Goal: Task Accomplishment & Management: Complete application form

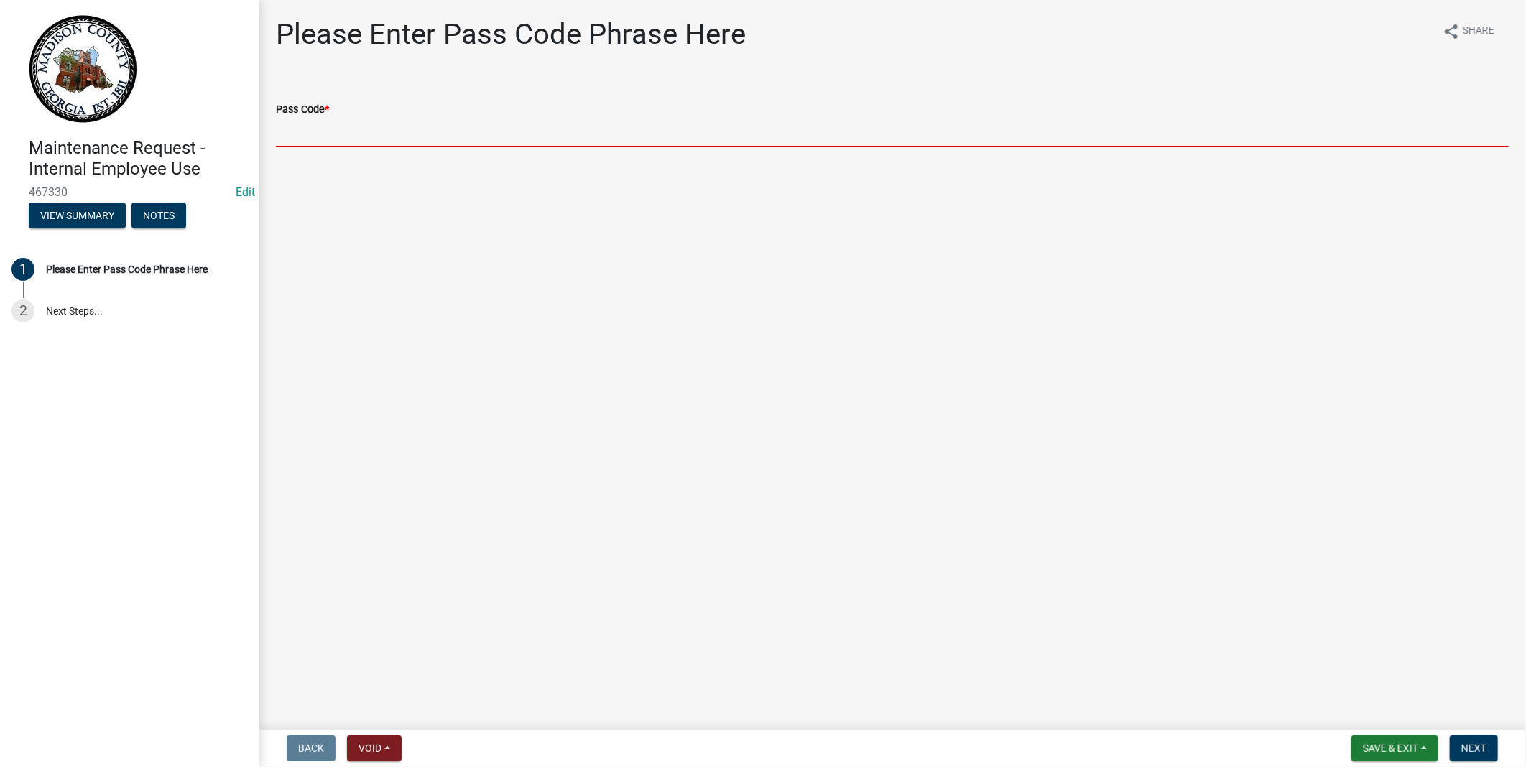
click at [319, 122] on input "Pass Code *" at bounding box center [892, 132] width 1233 height 29
type input "bgmr2025"
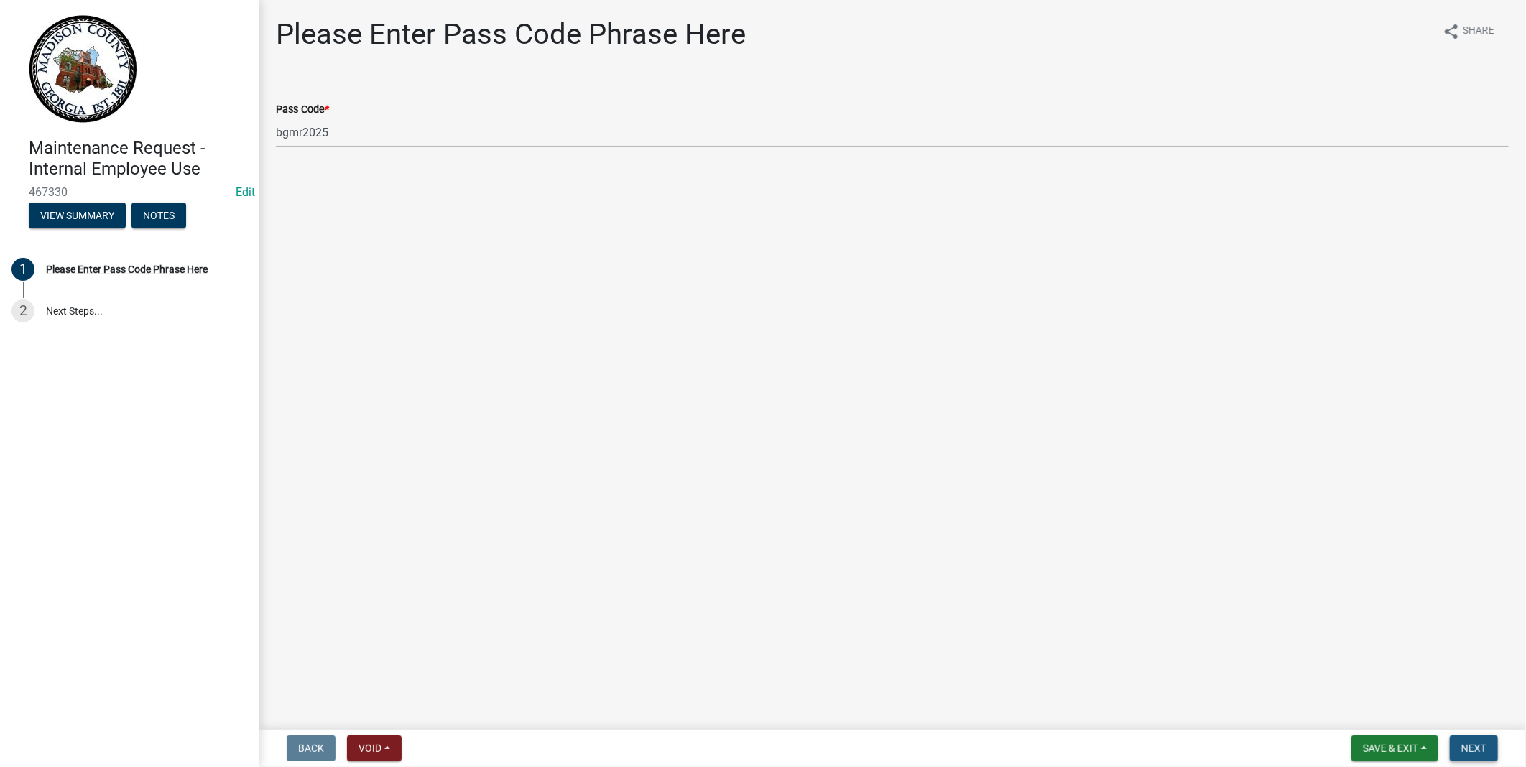
click at [1474, 748] on span "Next" at bounding box center [1473, 748] width 25 height 11
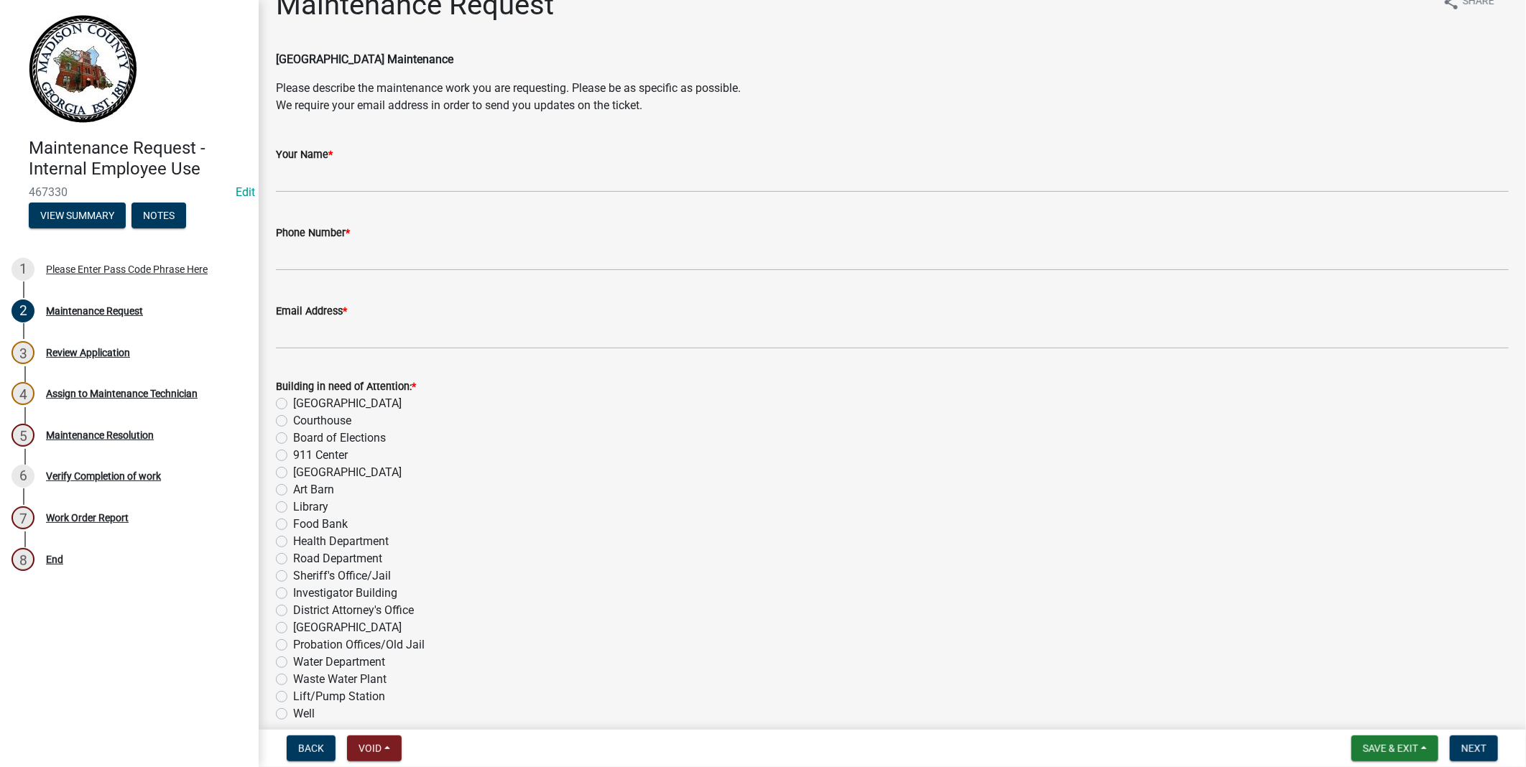
scroll to position [80, 0]
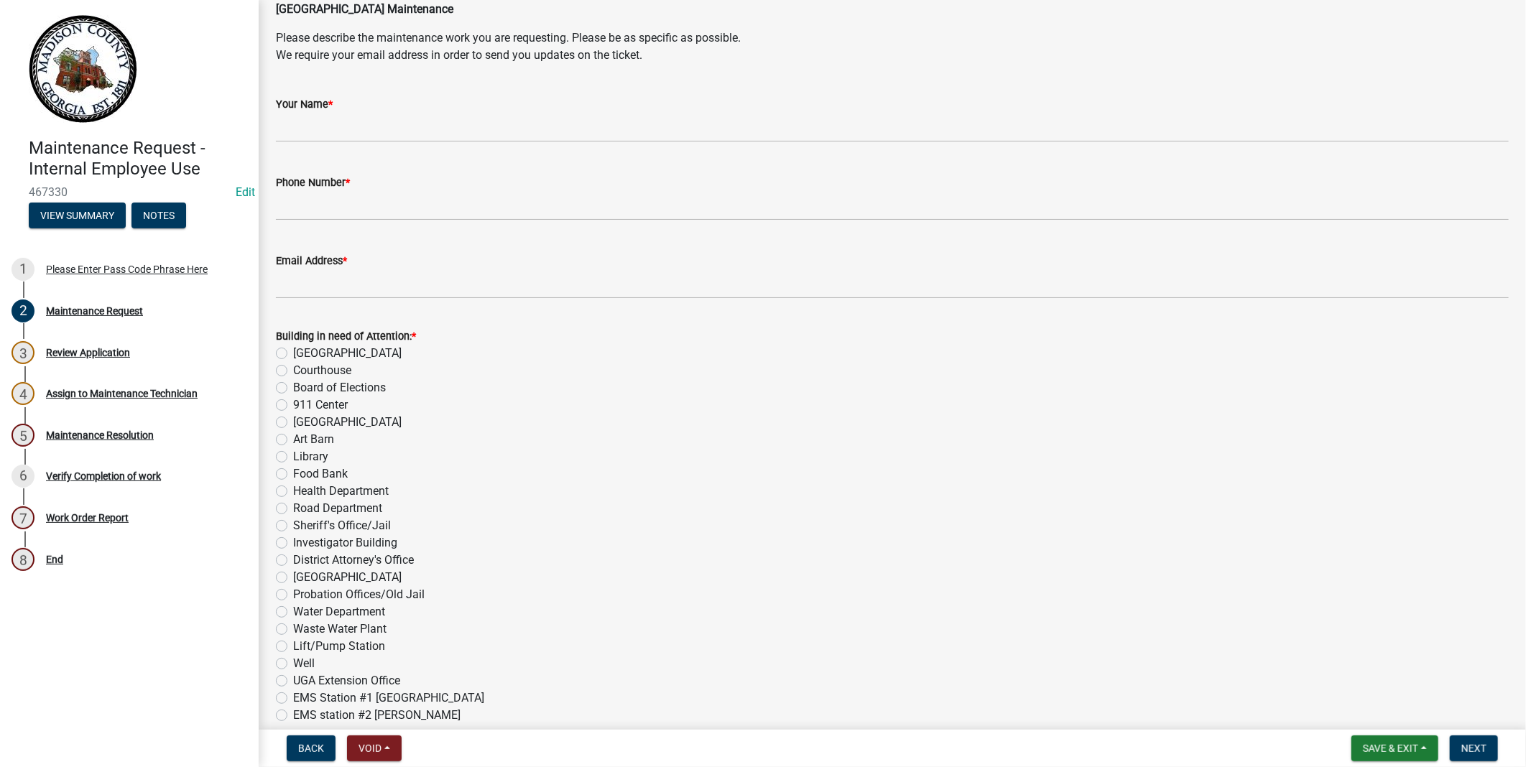
click at [293, 353] on label "[GEOGRAPHIC_DATA]" at bounding box center [347, 353] width 108 height 17
click at [293, 353] on input "[GEOGRAPHIC_DATA]" at bounding box center [297, 349] width 9 height 9
radio input "true"
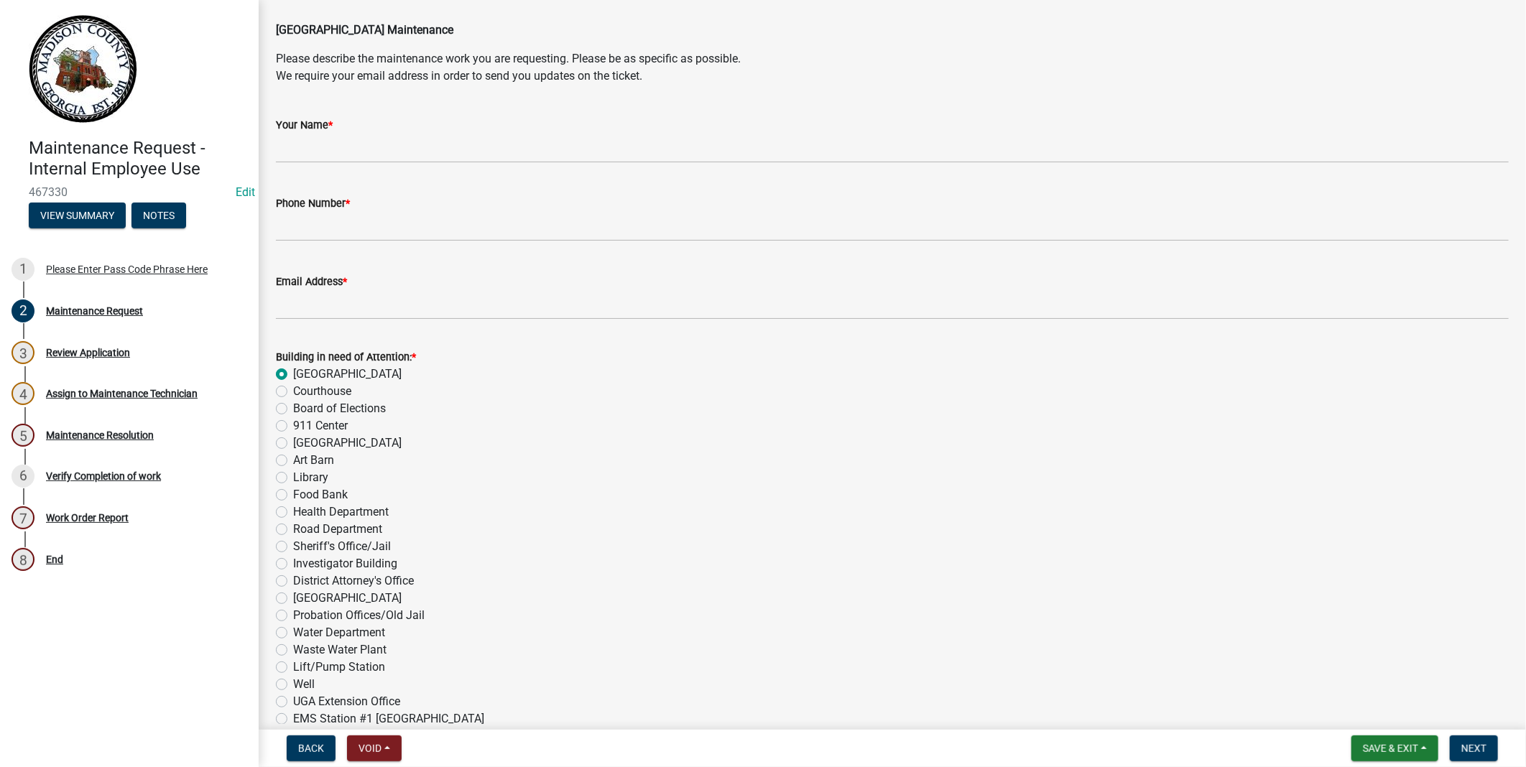
scroll to position [0, 0]
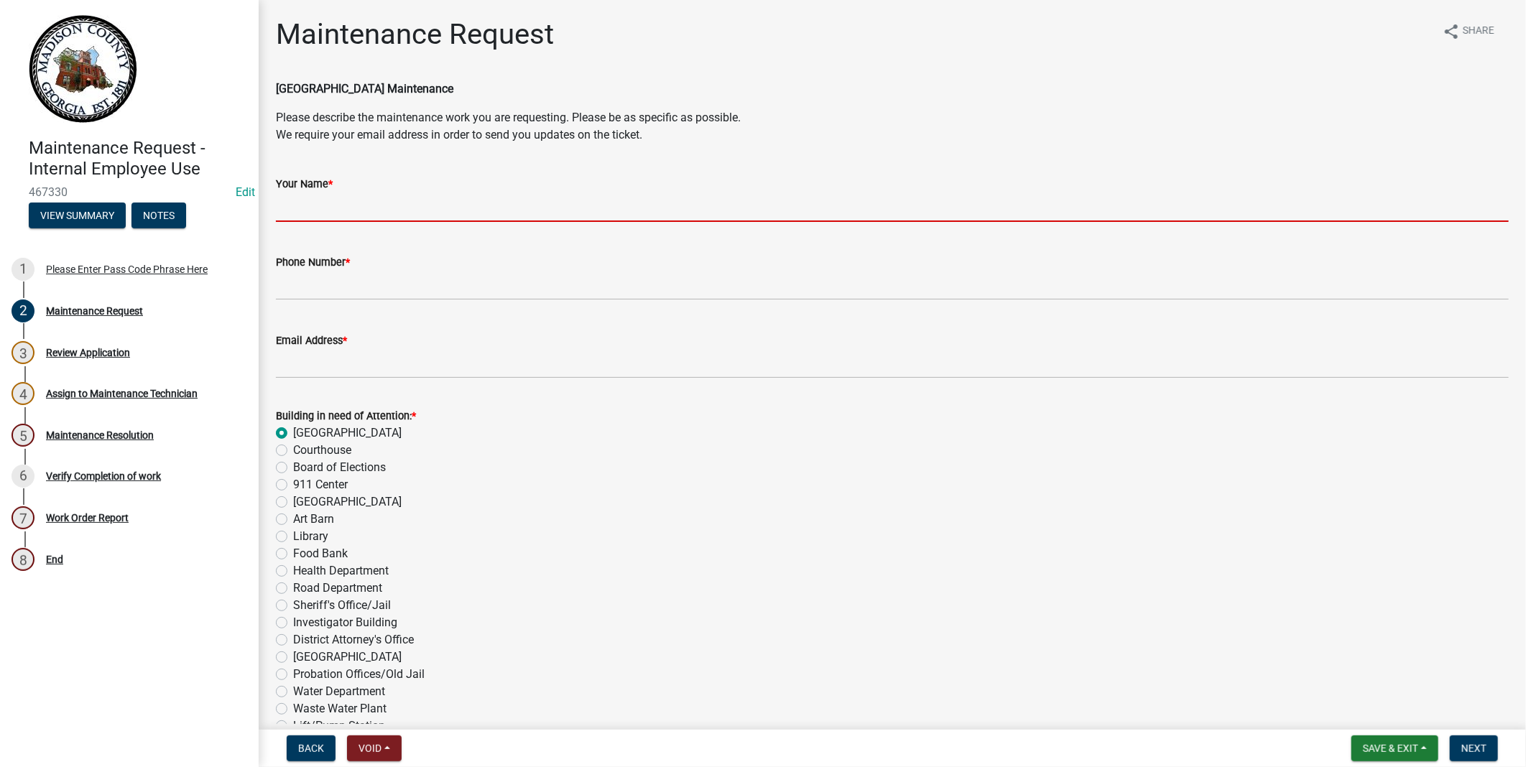
click at [299, 209] on input "Your Name *" at bounding box center [892, 207] width 1233 height 29
type input "[PERSON_NAME]"
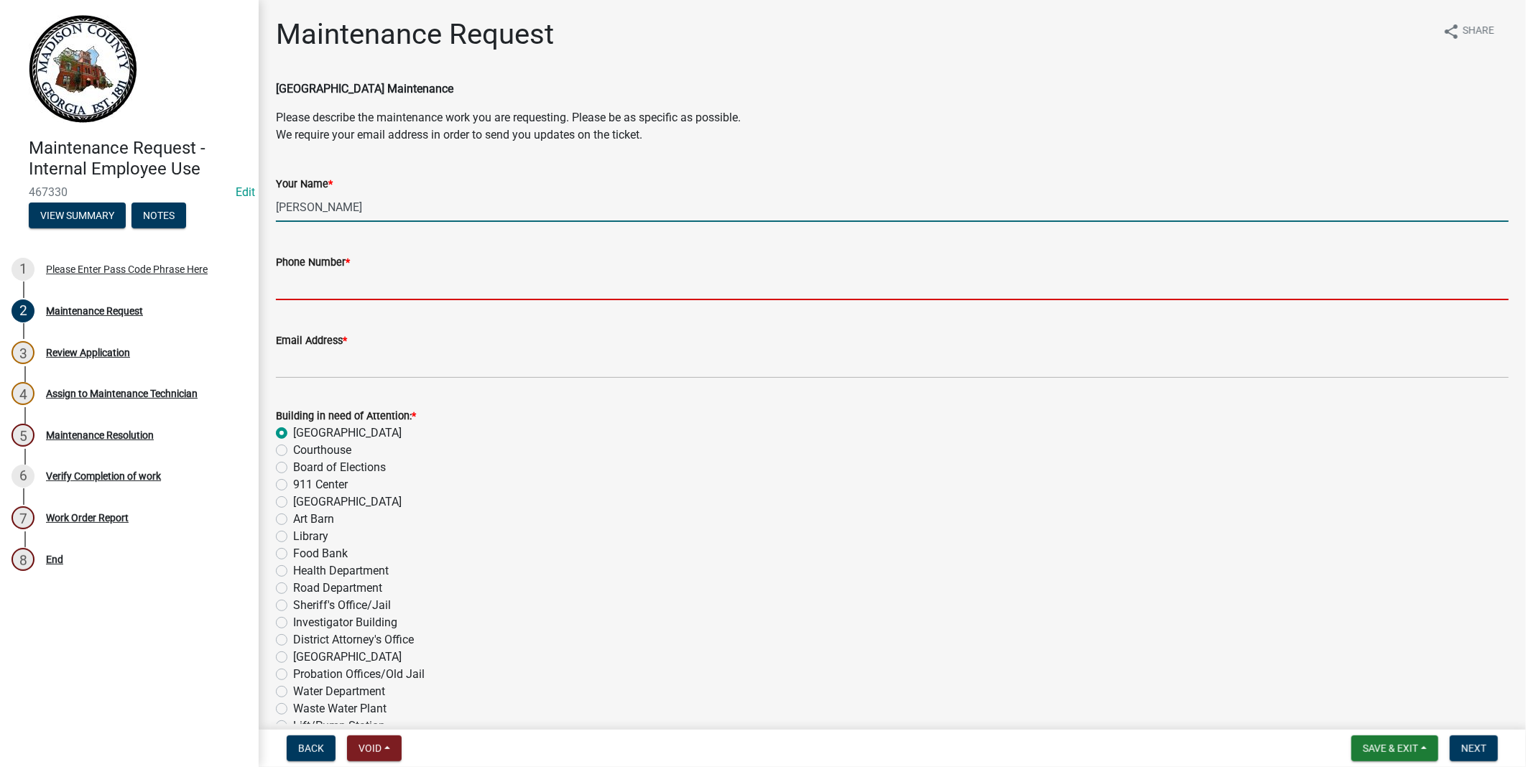
type input "7062074528"
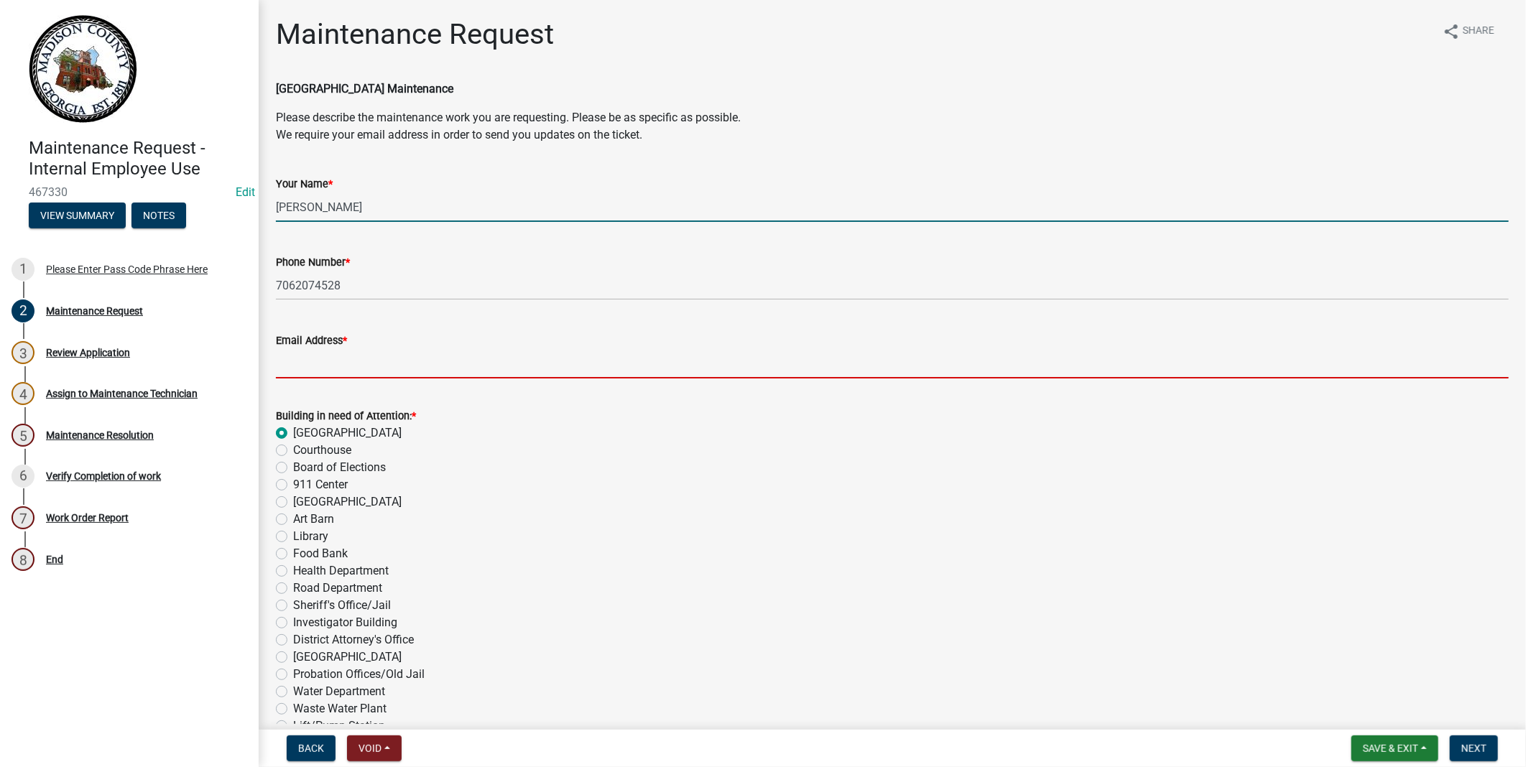
type input "[EMAIL_ADDRESS][DOMAIN_NAME]"
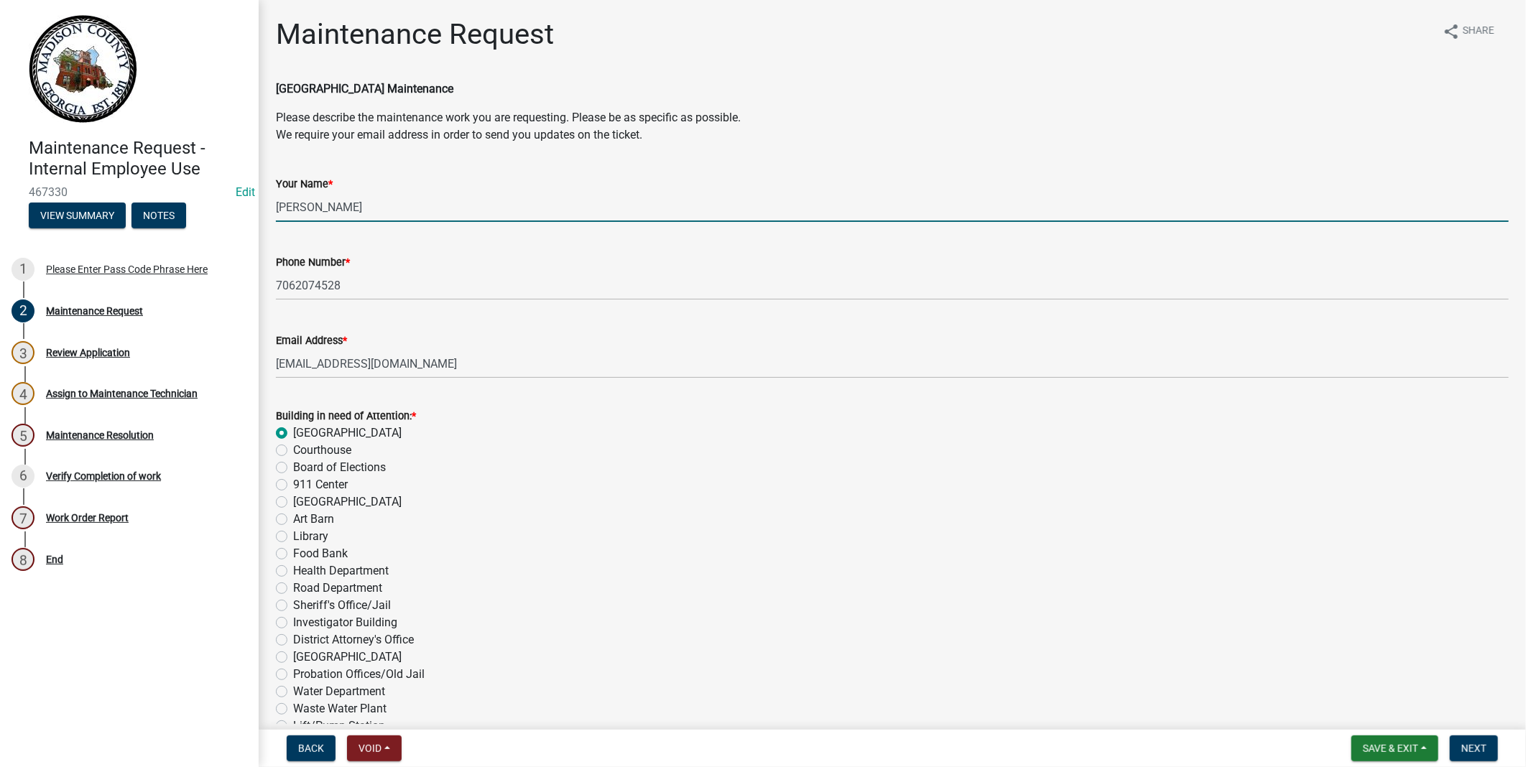
type input "Building Inspection"
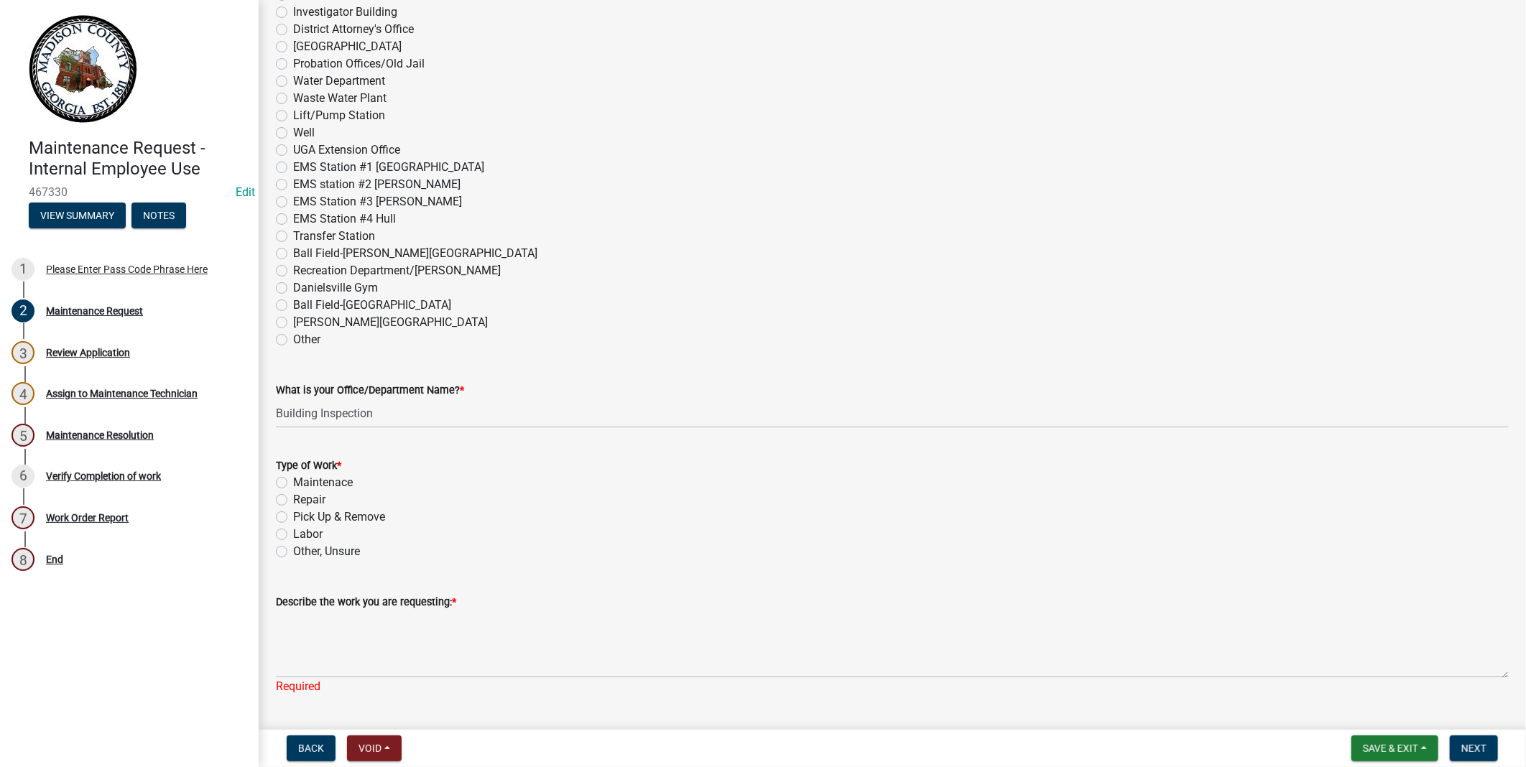
scroll to position [638, 0]
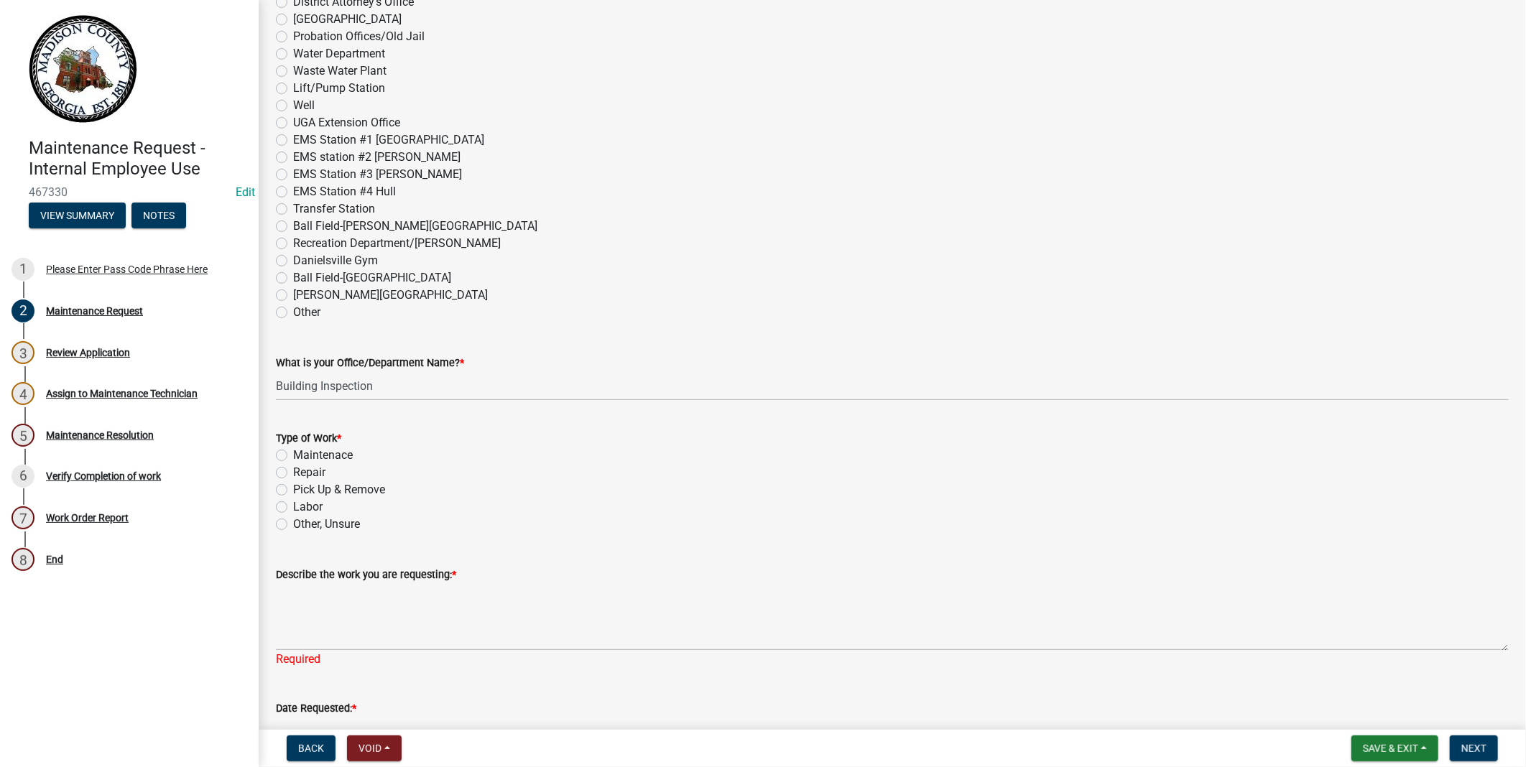
click at [293, 473] on label "Repair" at bounding box center [309, 472] width 32 height 17
click at [293, 473] on input "Repair" at bounding box center [297, 468] width 9 height 9
radio input "true"
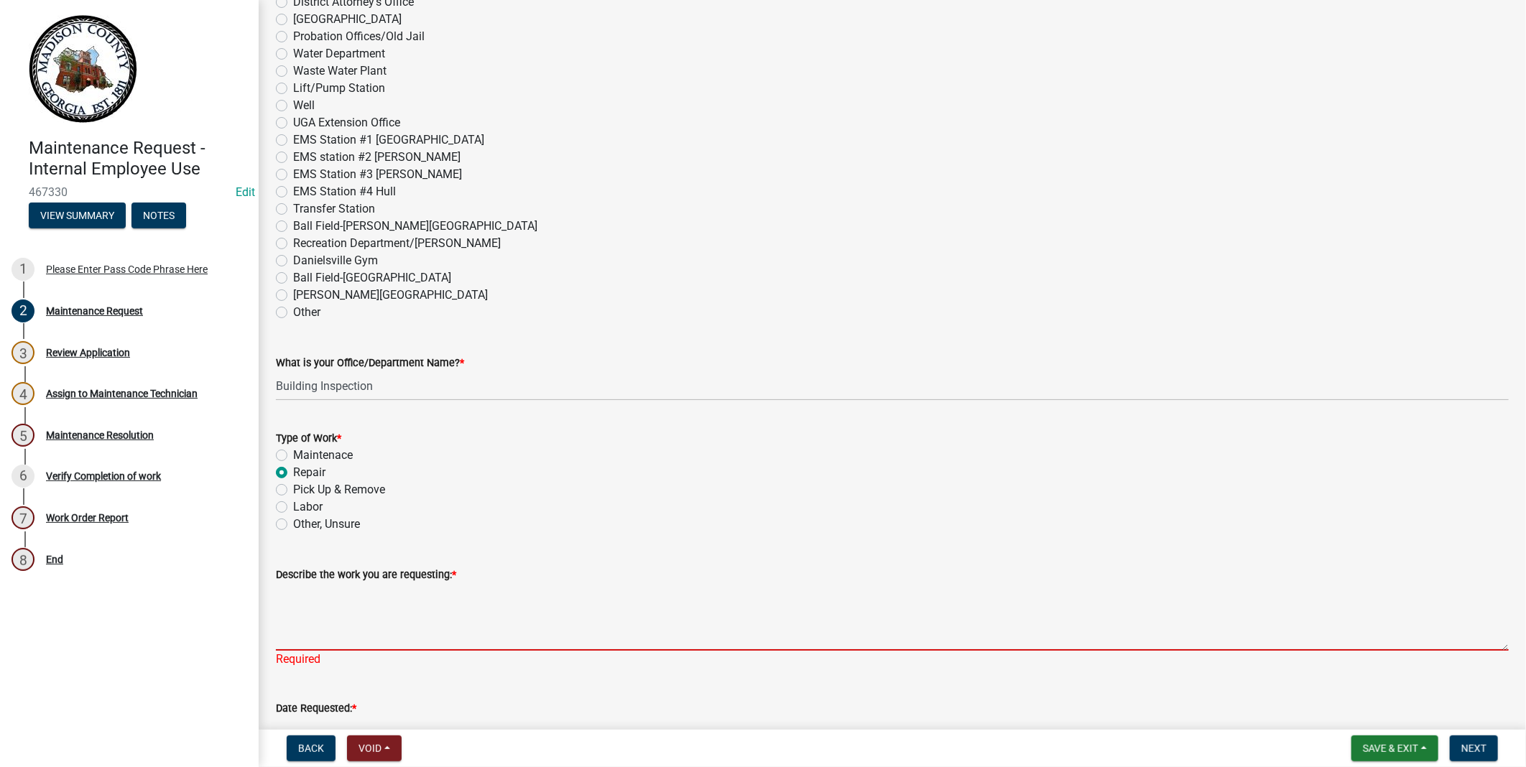
click at [289, 637] on textarea "Describe the work you are requesting: *" at bounding box center [892, 617] width 1233 height 68
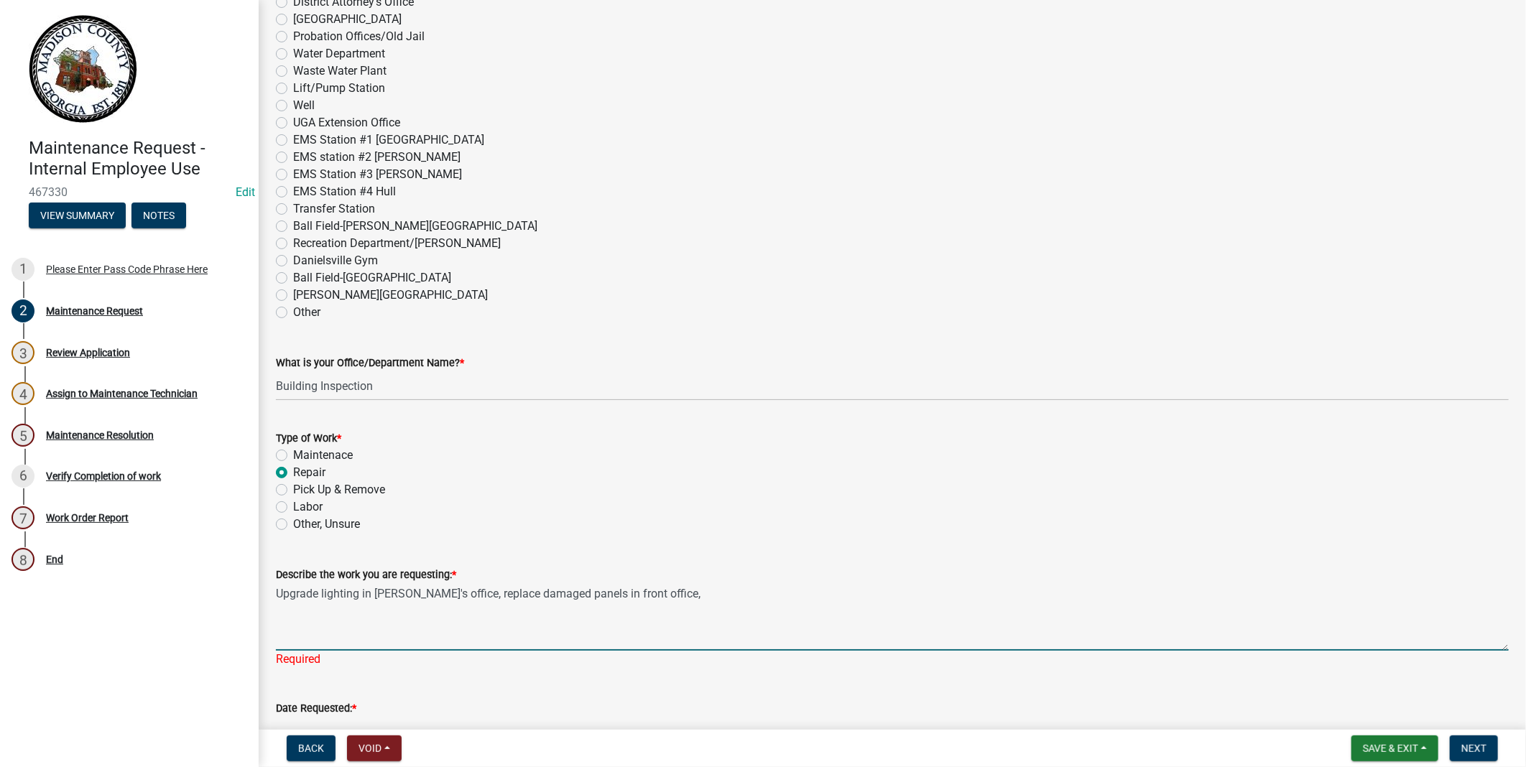
click at [444, 594] on textarea "Upgrade lighting in Eddie's office, replace damaged panels in front office," at bounding box center [892, 617] width 1233 height 68
click at [707, 619] on textarea "Upgrade lighting in Eddie's office and replace damaged panels in front office," at bounding box center [892, 617] width 1233 height 68
click at [553, 598] on textarea "Upgrade lighting in Eddie's office and replace damaged panels in front office" at bounding box center [892, 617] width 1233 height 68
type textarea "Upgrade lighting in Eddie's office and replace damaged ceiling panels in front …"
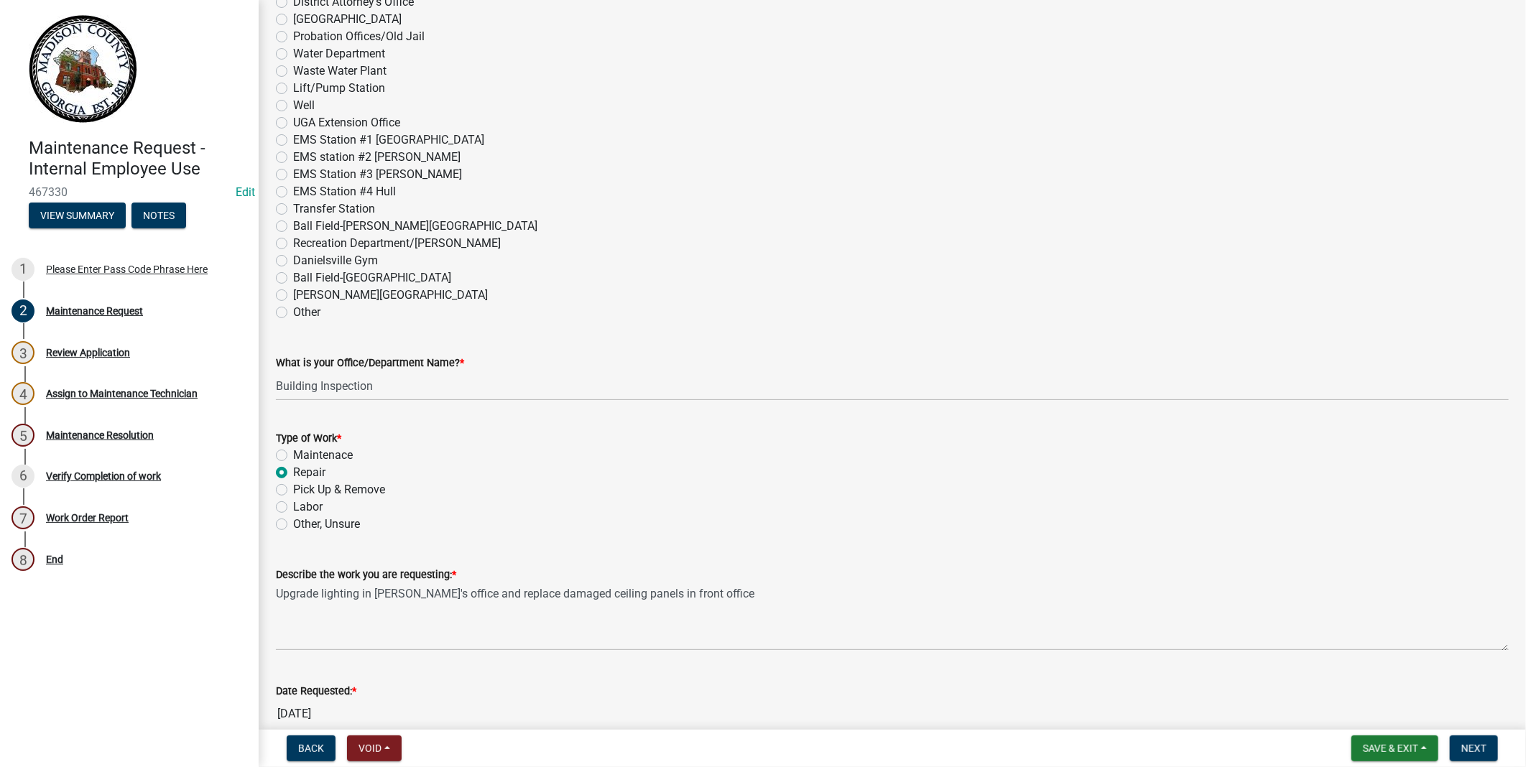
click at [808, 560] on div "Describe the work you are requesting: * Upgrade lighting in Eddie's office and …" at bounding box center [892, 598] width 1233 height 105
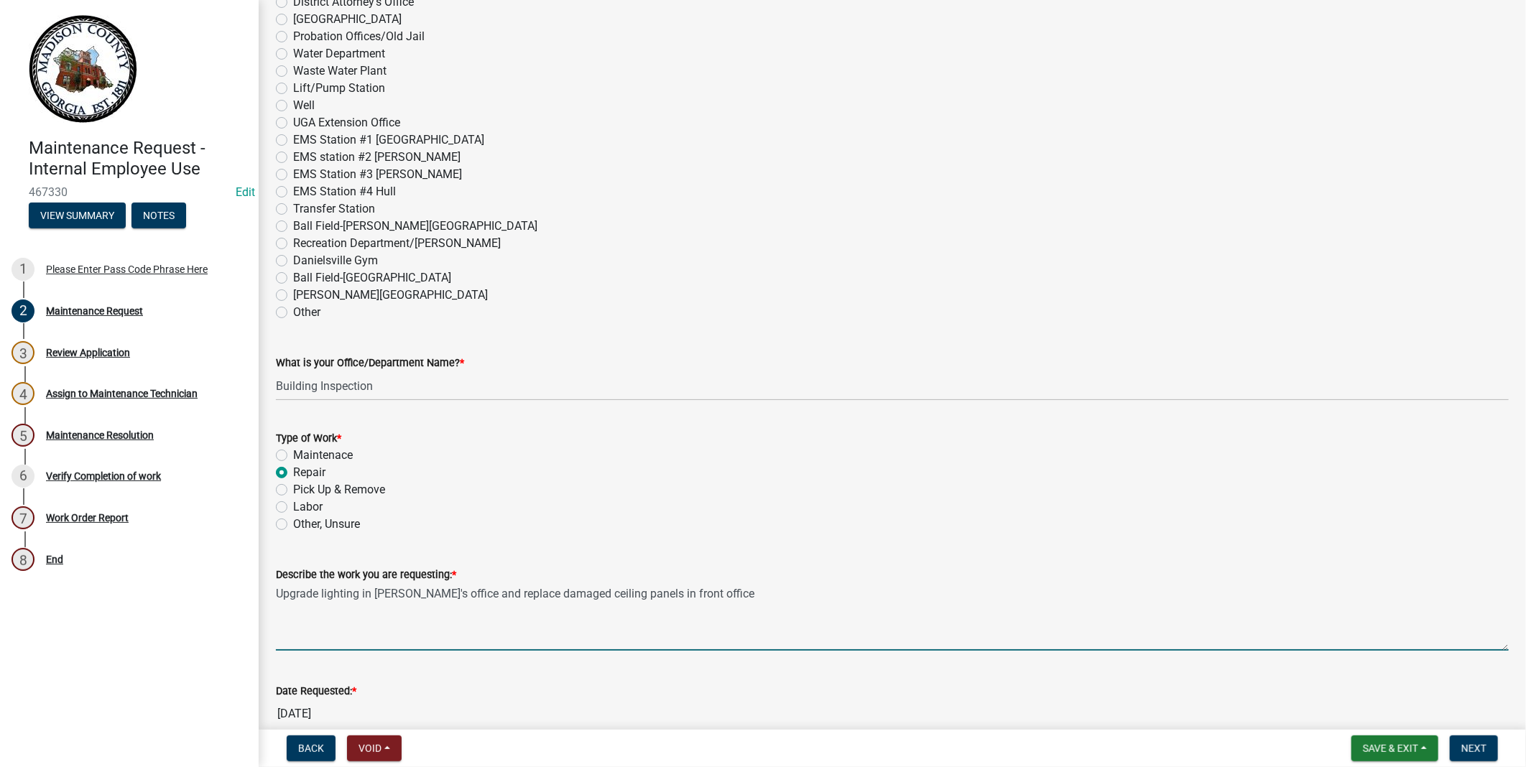
click at [700, 592] on textarea "Upgrade lighting in Eddie's office and replace damaged ceiling panels in front …" at bounding box center [892, 617] width 1233 height 68
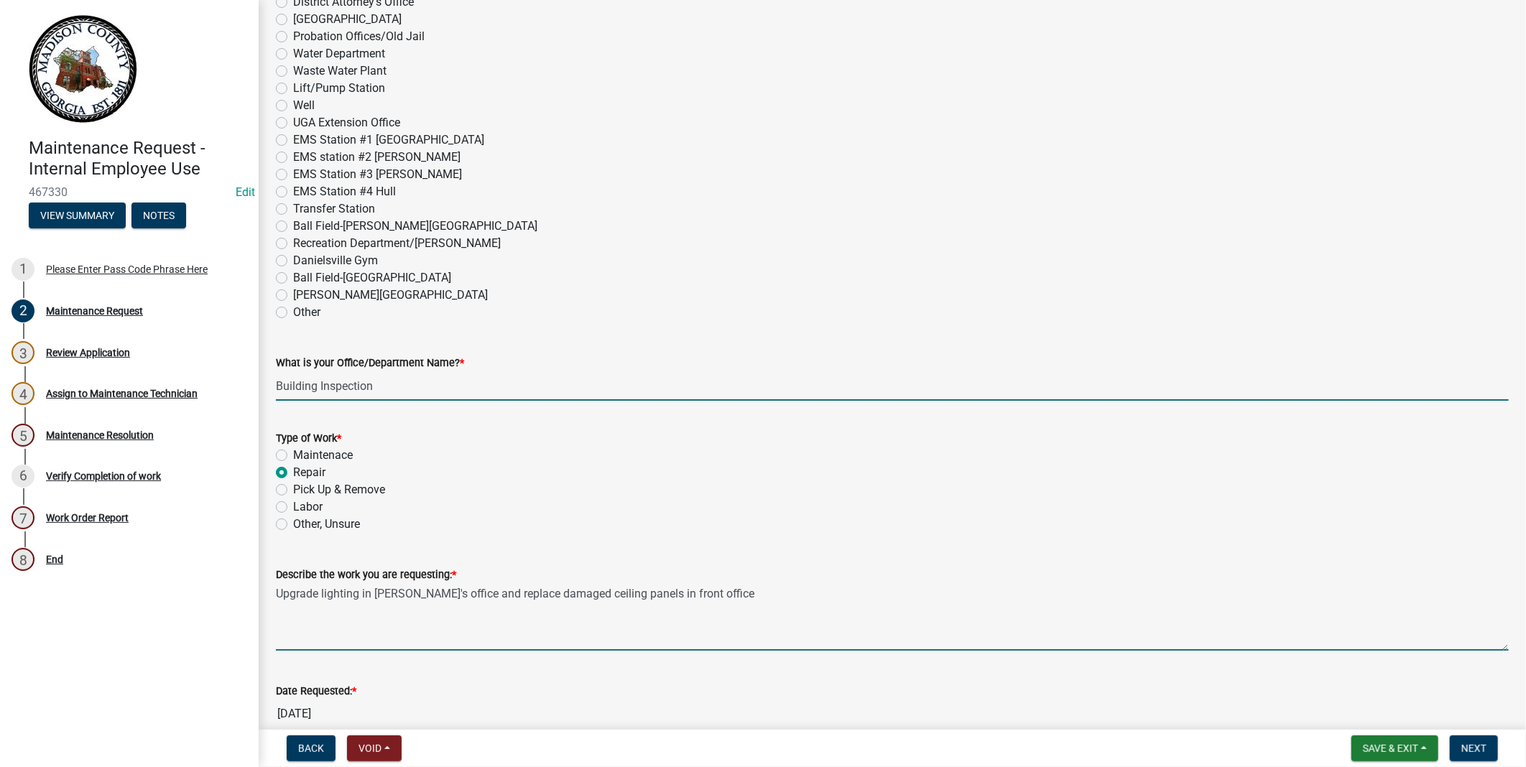
drag, startPoint x: 372, startPoint y: 382, endPoint x: 391, endPoint y: 386, distance: 19.0
click at [372, 382] on input "Building Inspection" at bounding box center [892, 385] width 1233 height 29
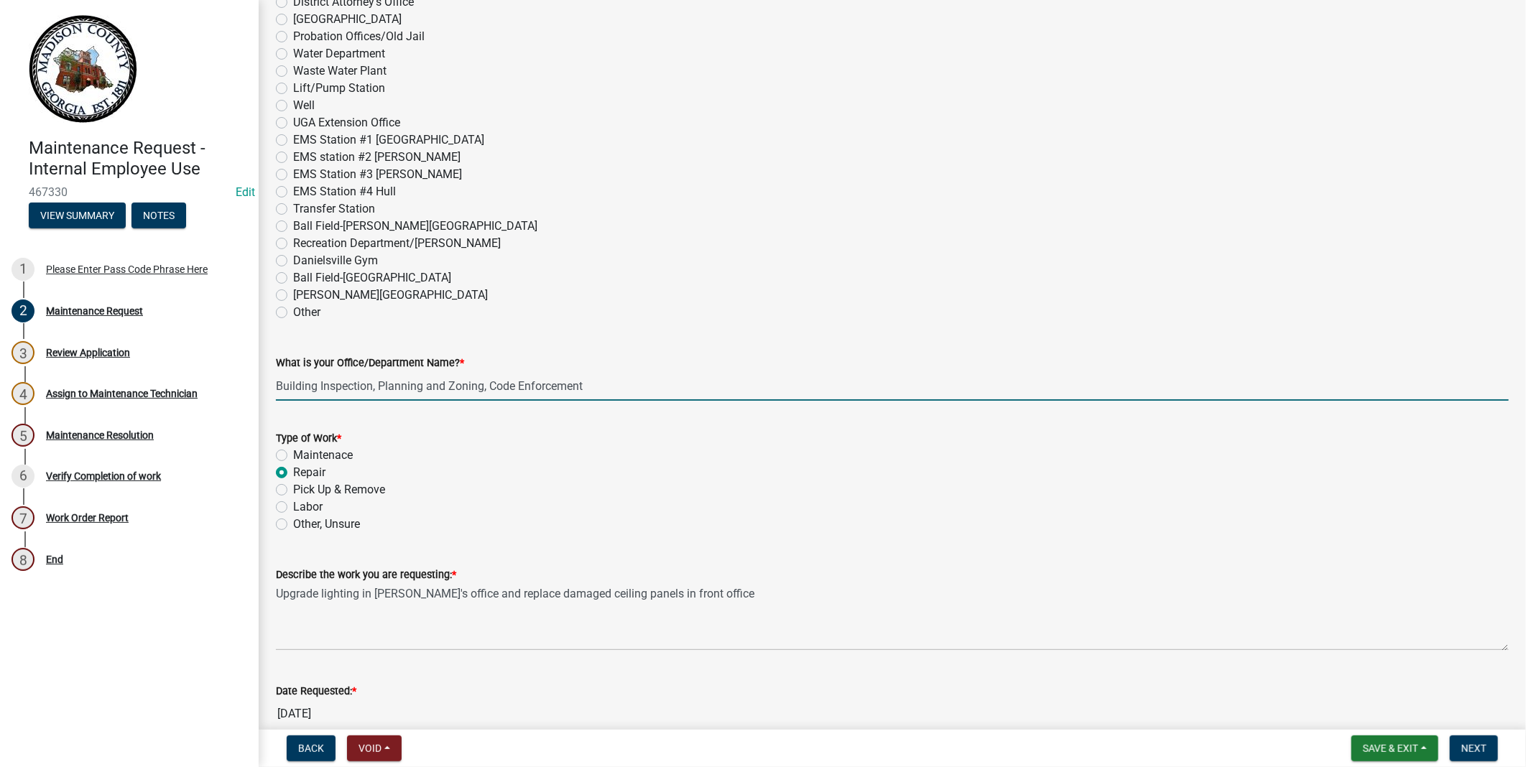
type input "Building Inspection, Planning and Zoning, Code Enforcement"
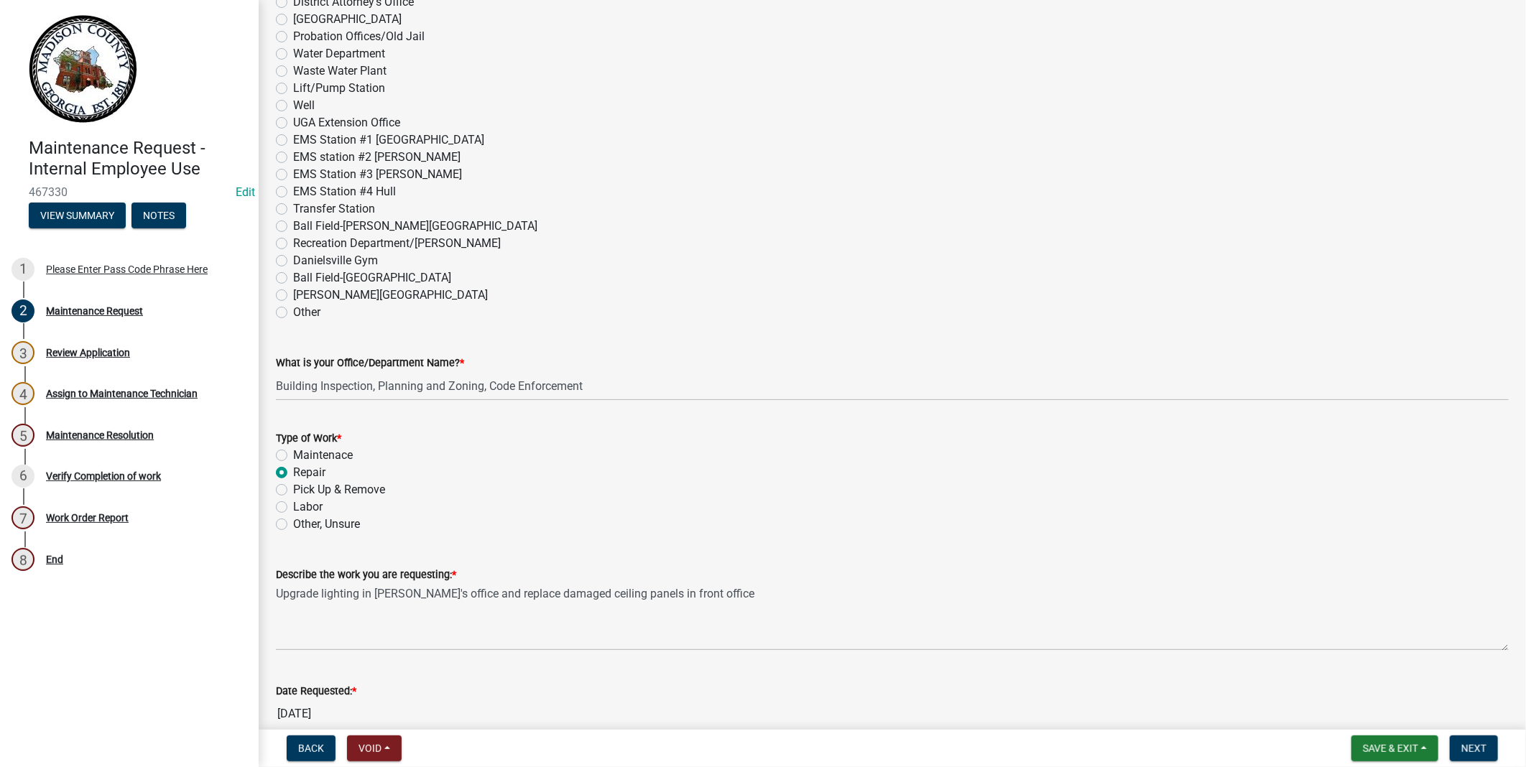
click at [917, 282] on div "Ball Field-[GEOGRAPHIC_DATA]" at bounding box center [892, 277] width 1233 height 17
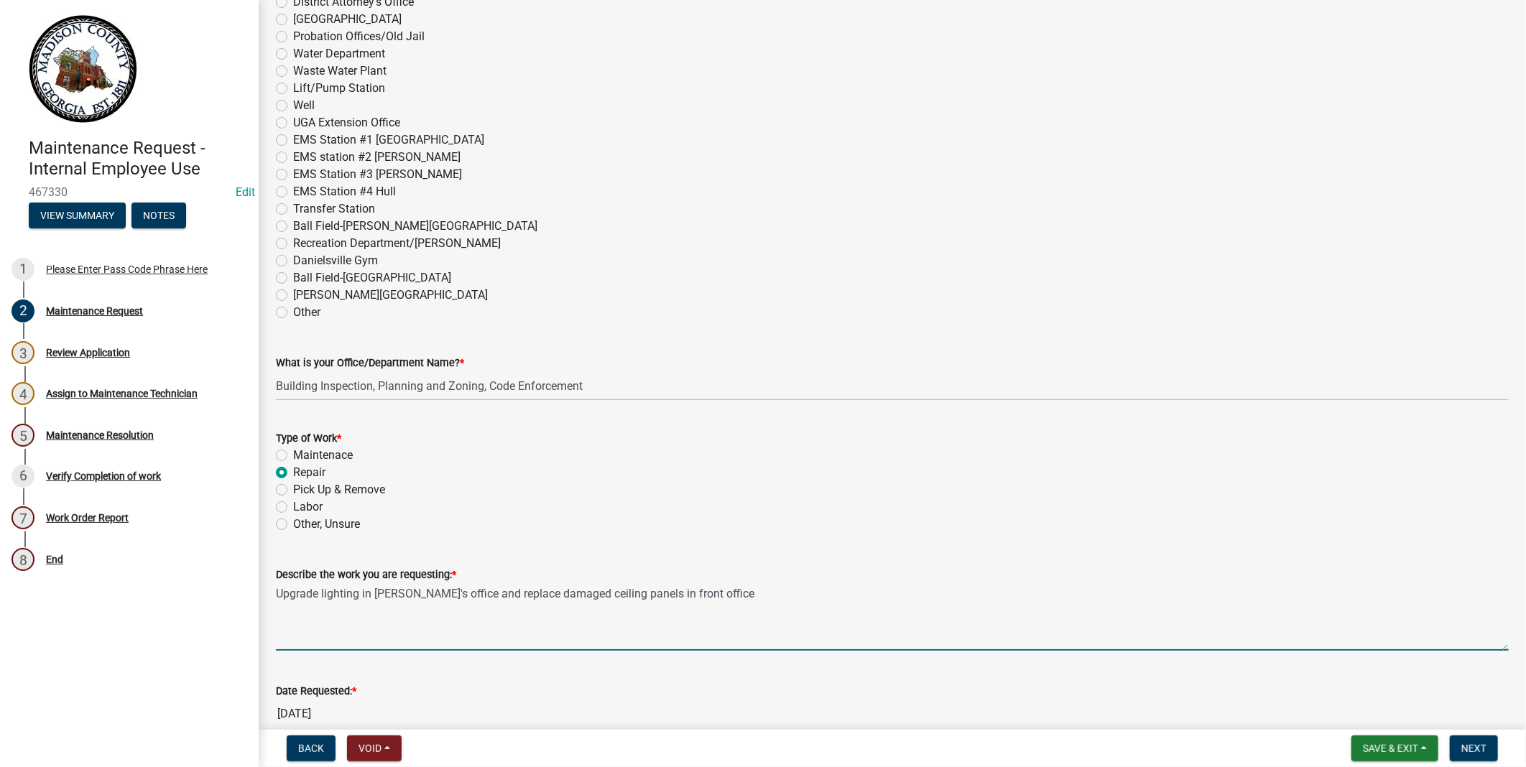
click at [705, 594] on textarea "Upgrade lighting in Eddie's office and replace damaged ceiling panels in front …" at bounding box center [892, 617] width 1233 height 68
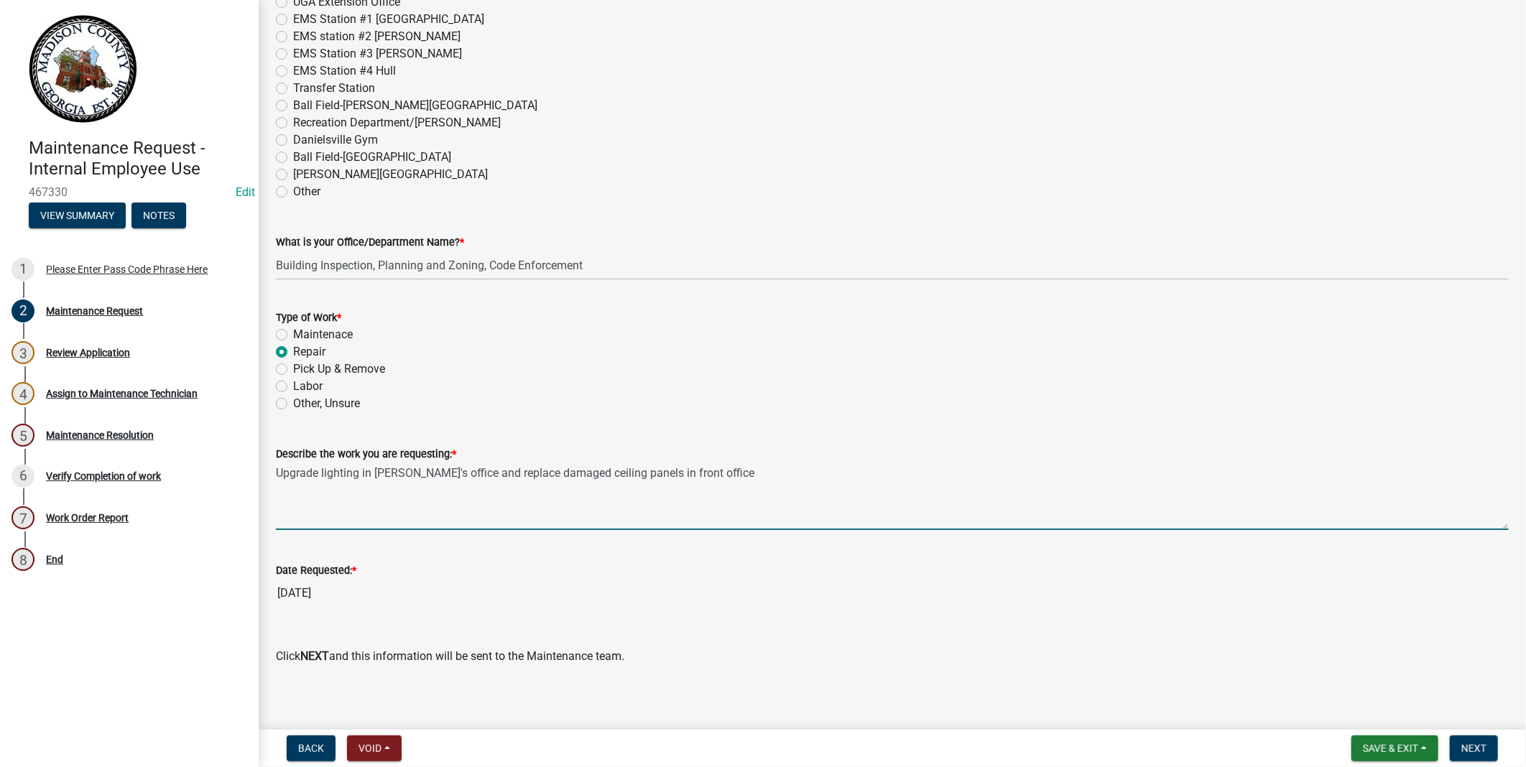
scroll to position [767, 0]
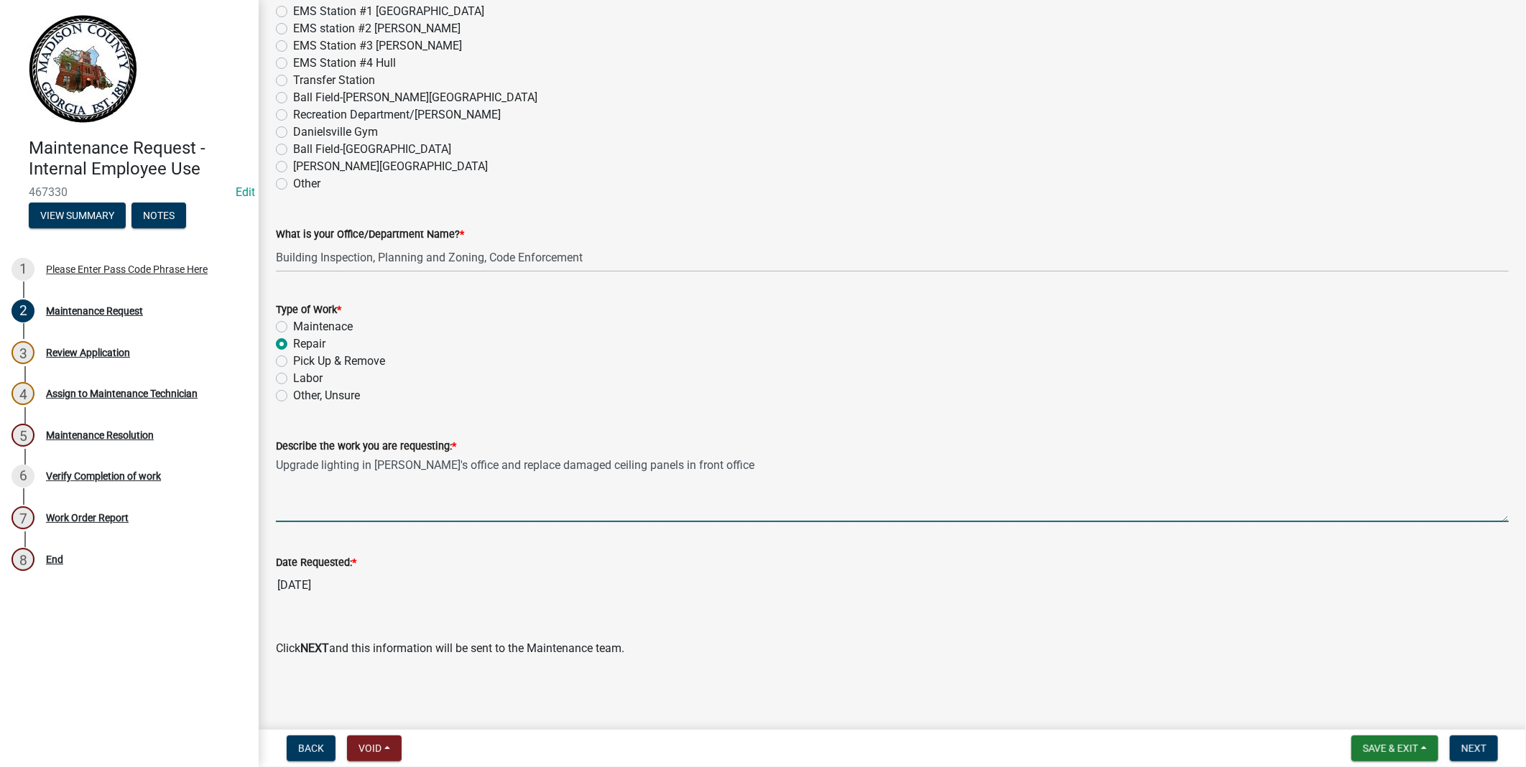
click at [293, 326] on label "Maintenace" at bounding box center [323, 326] width 60 height 17
click at [293, 326] on input "Maintenace" at bounding box center [297, 322] width 9 height 9
radio input "true"
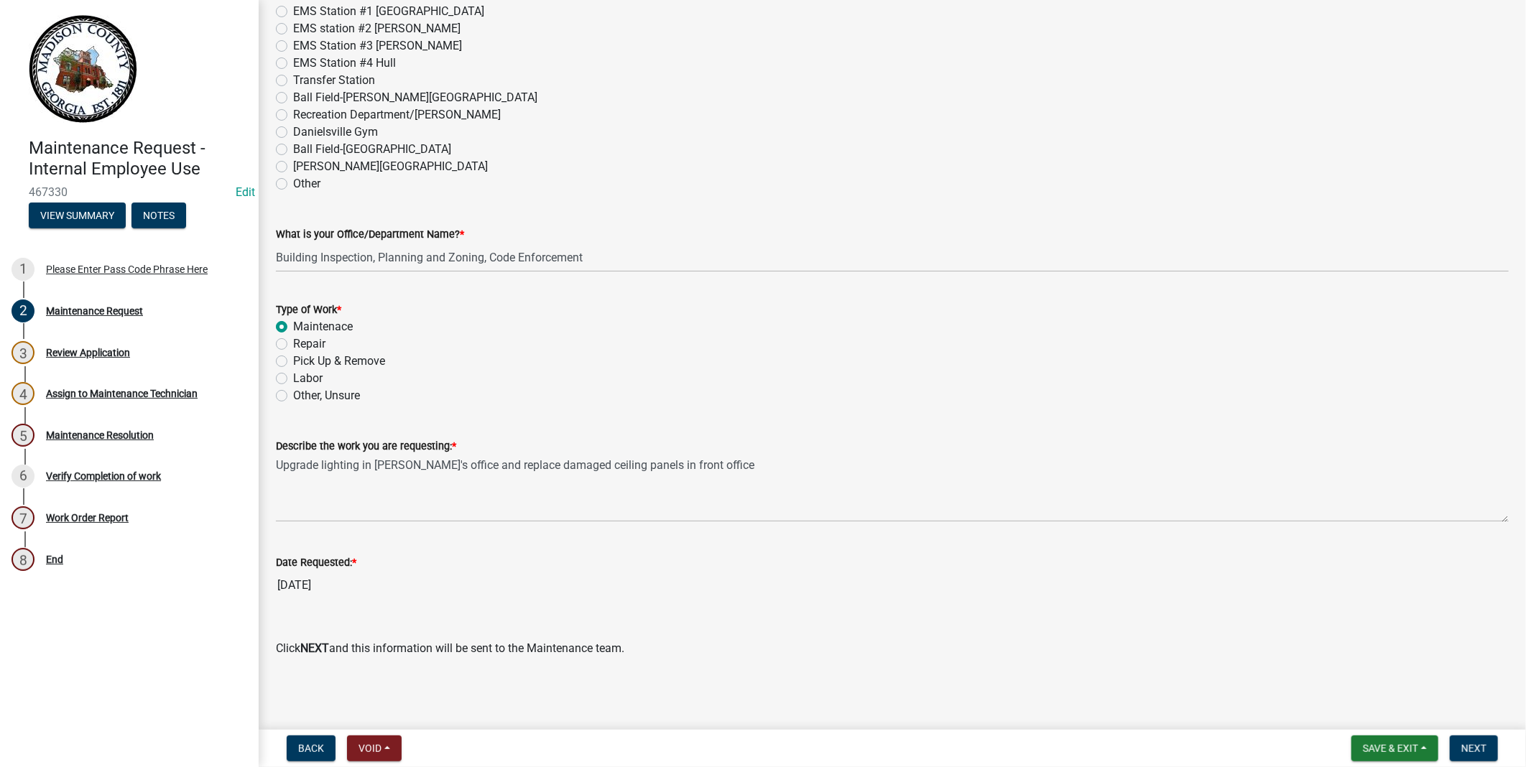
click at [293, 343] on label "Repair" at bounding box center [309, 344] width 32 height 17
click at [293, 343] on input "Repair" at bounding box center [297, 340] width 9 height 9
radio input "true"
click at [1389, 753] on span "Save & Exit" at bounding box center [1390, 748] width 55 height 11
click at [1369, 715] on button "Save & Exit" at bounding box center [1380, 711] width 115 height 34
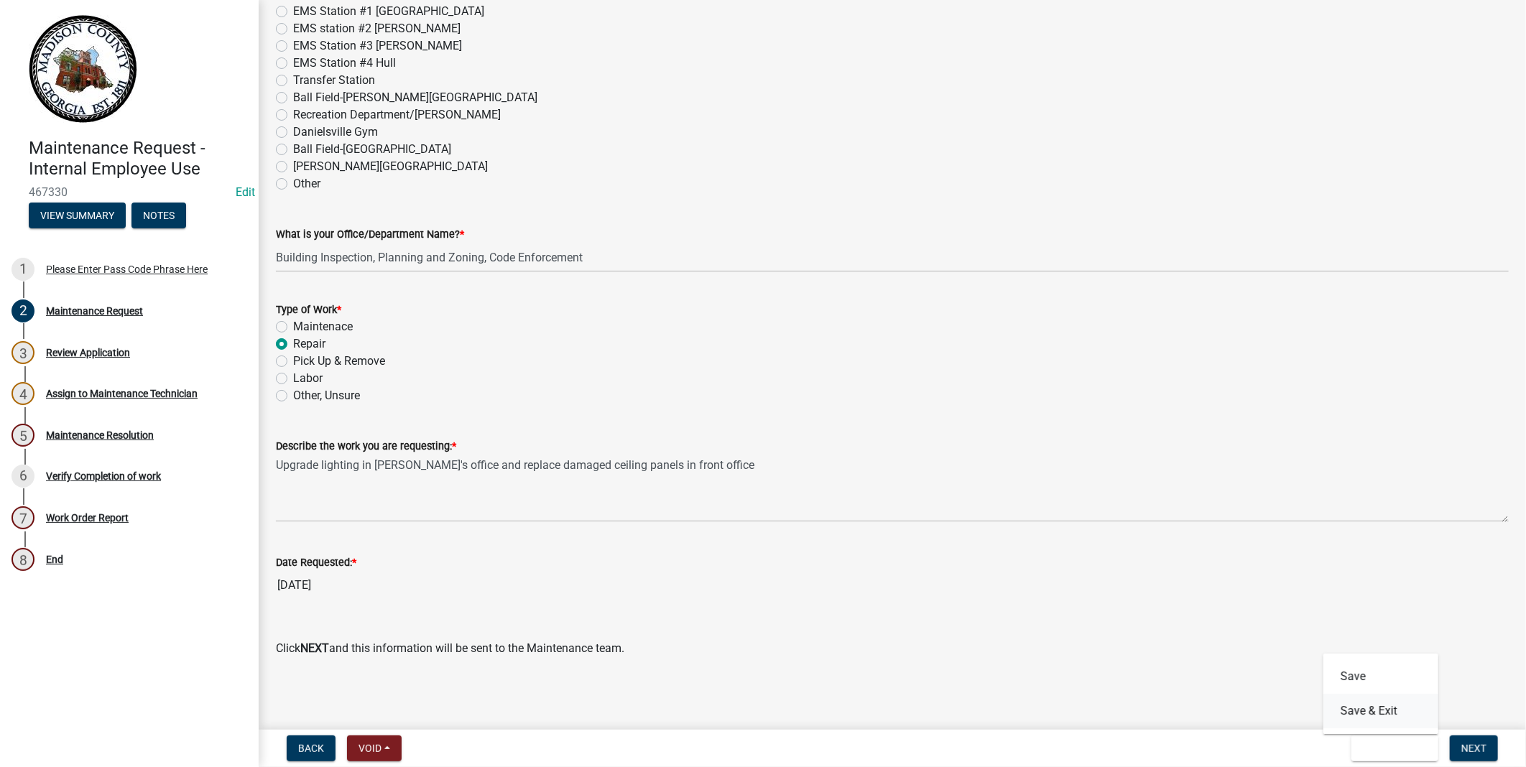
scroll to position [0, 0]
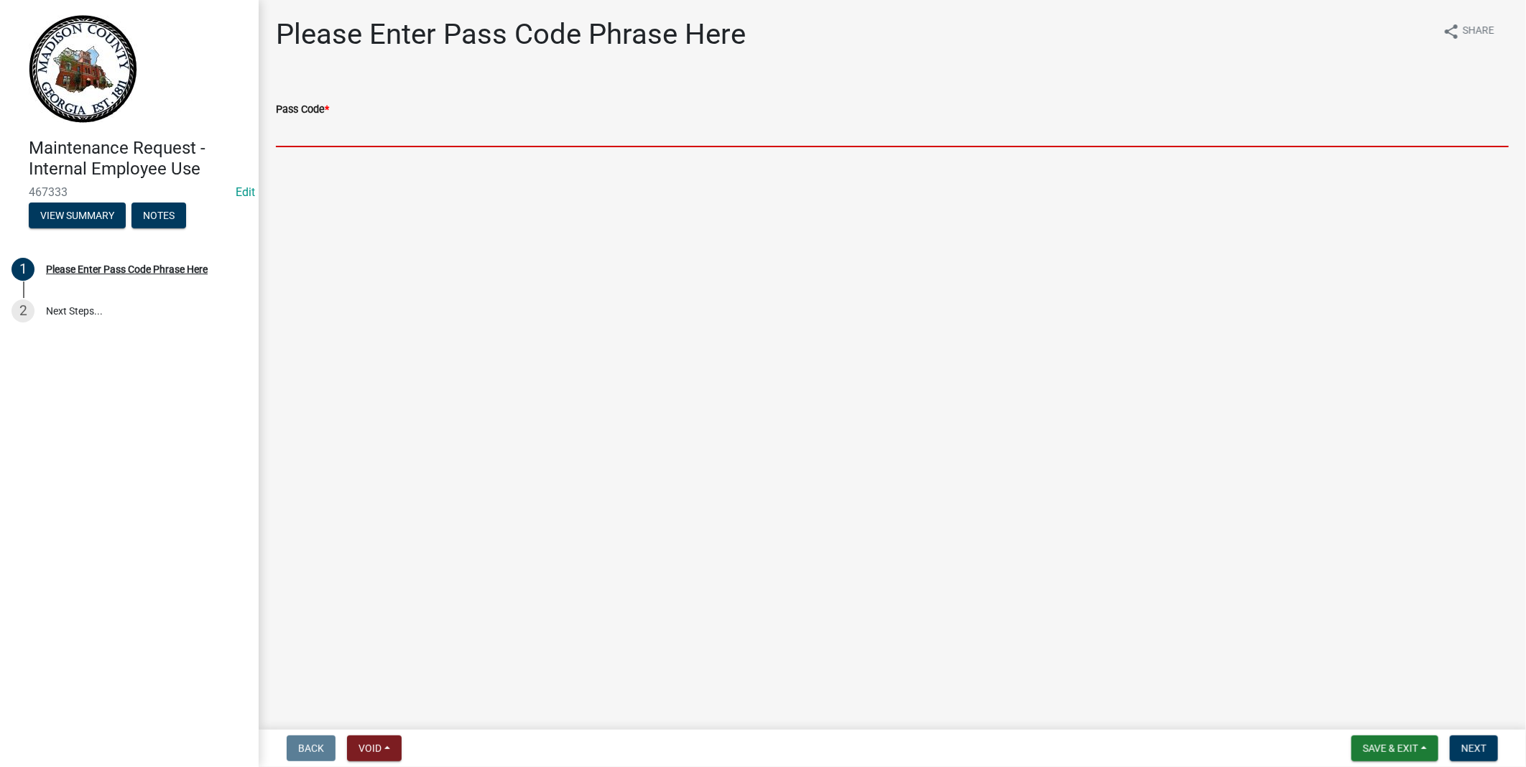
click at [327, 142] on input "Pass Code *" at bounding box center [892, 132] width 1233 height 29
type input "bgmr2025"
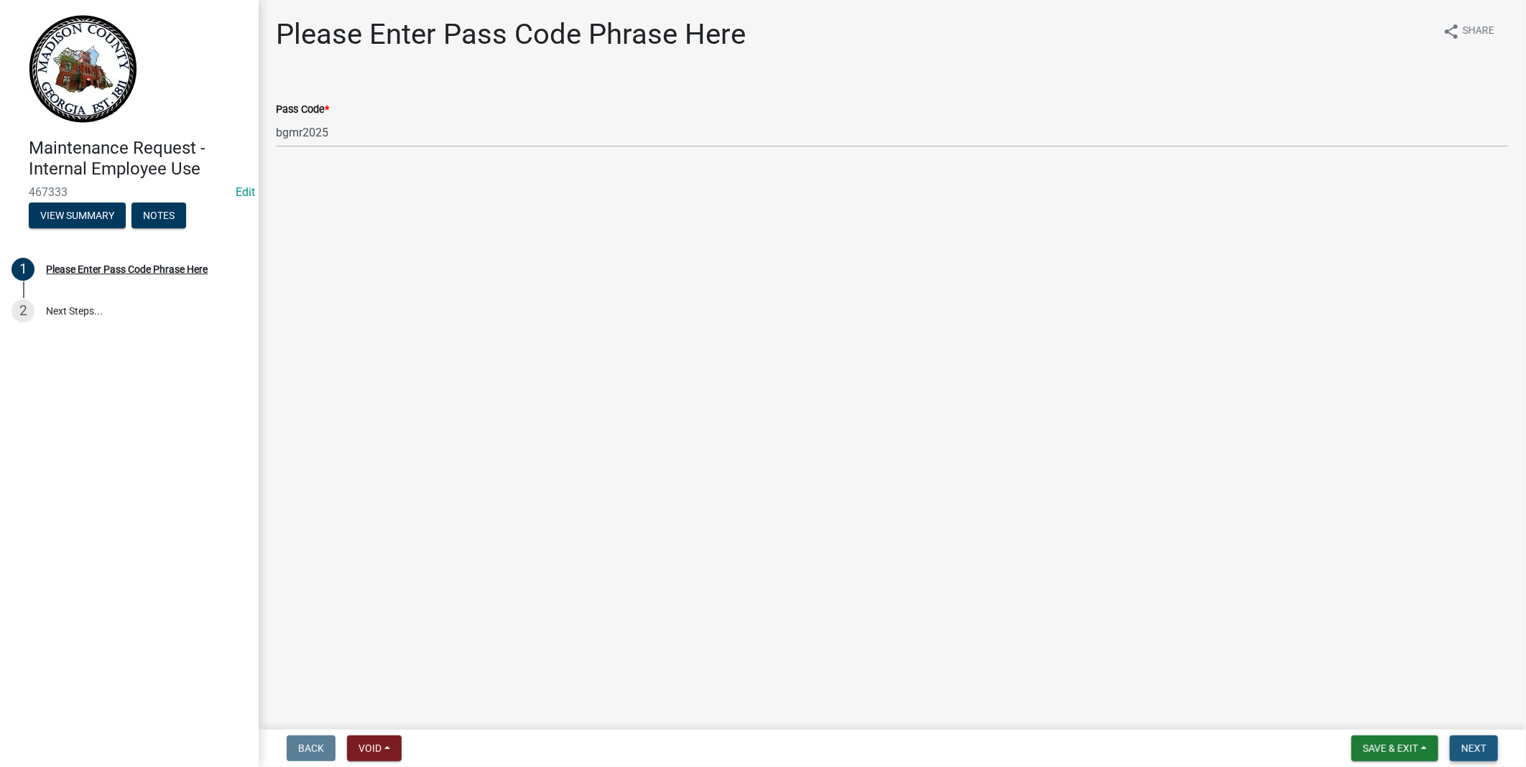
click at [1469, 747] on span "Next" at bounding box center [1473, 748] width 25 height 11
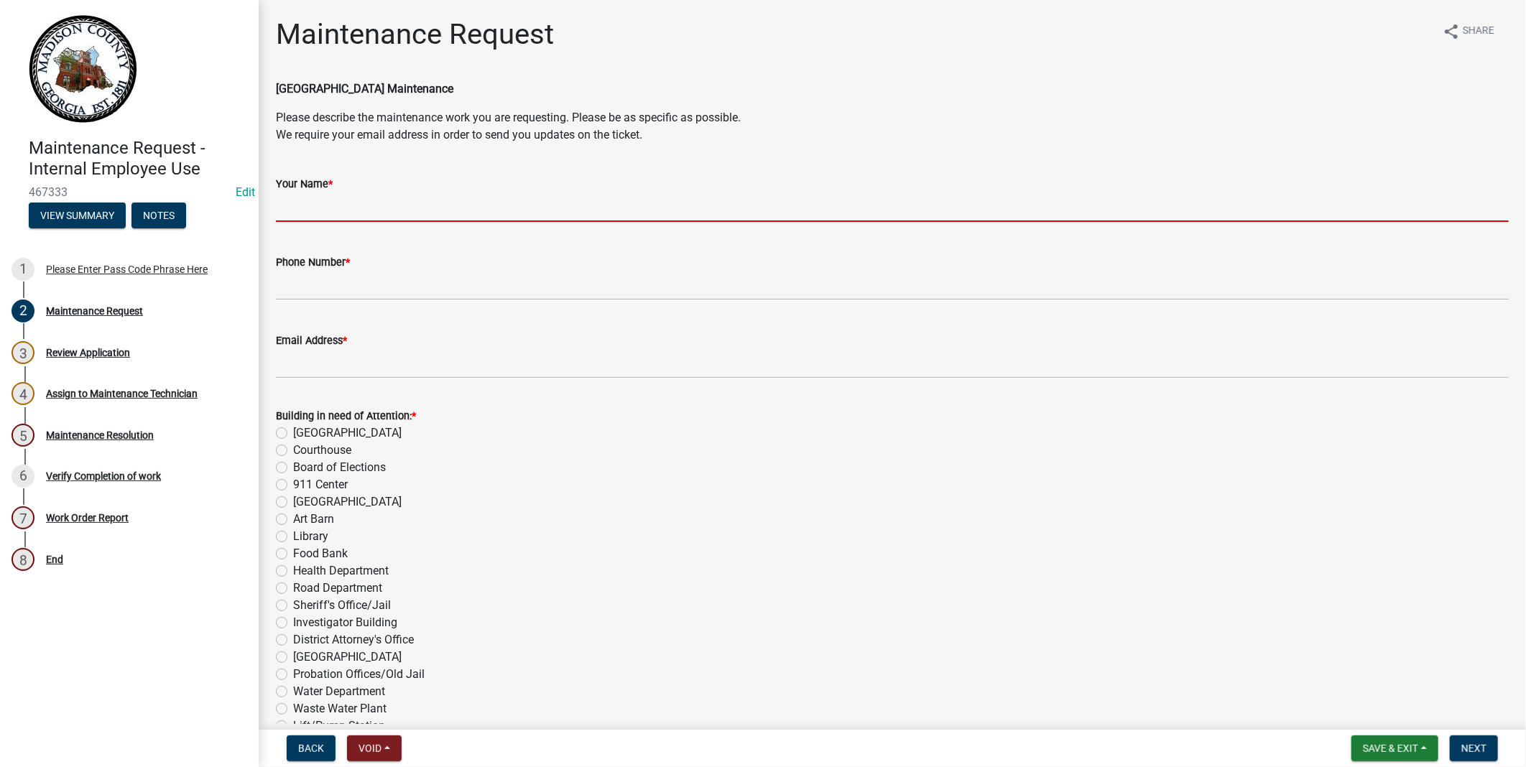
click at [300, 211] on input "Your Name *" at bounding box center [892, 207] width 1233 height 29
type input "[PERSON_NAME]"
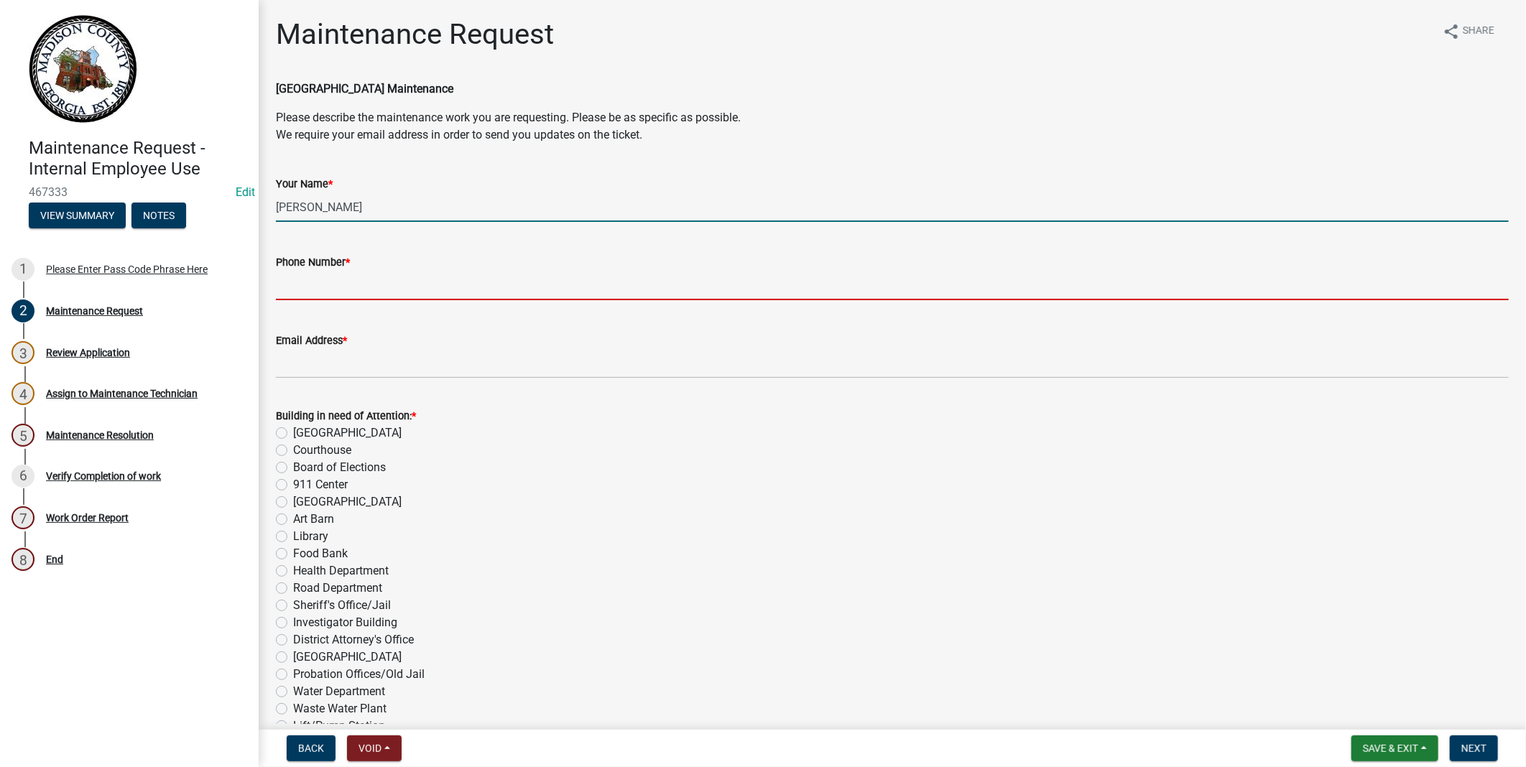
type input "7062074528"
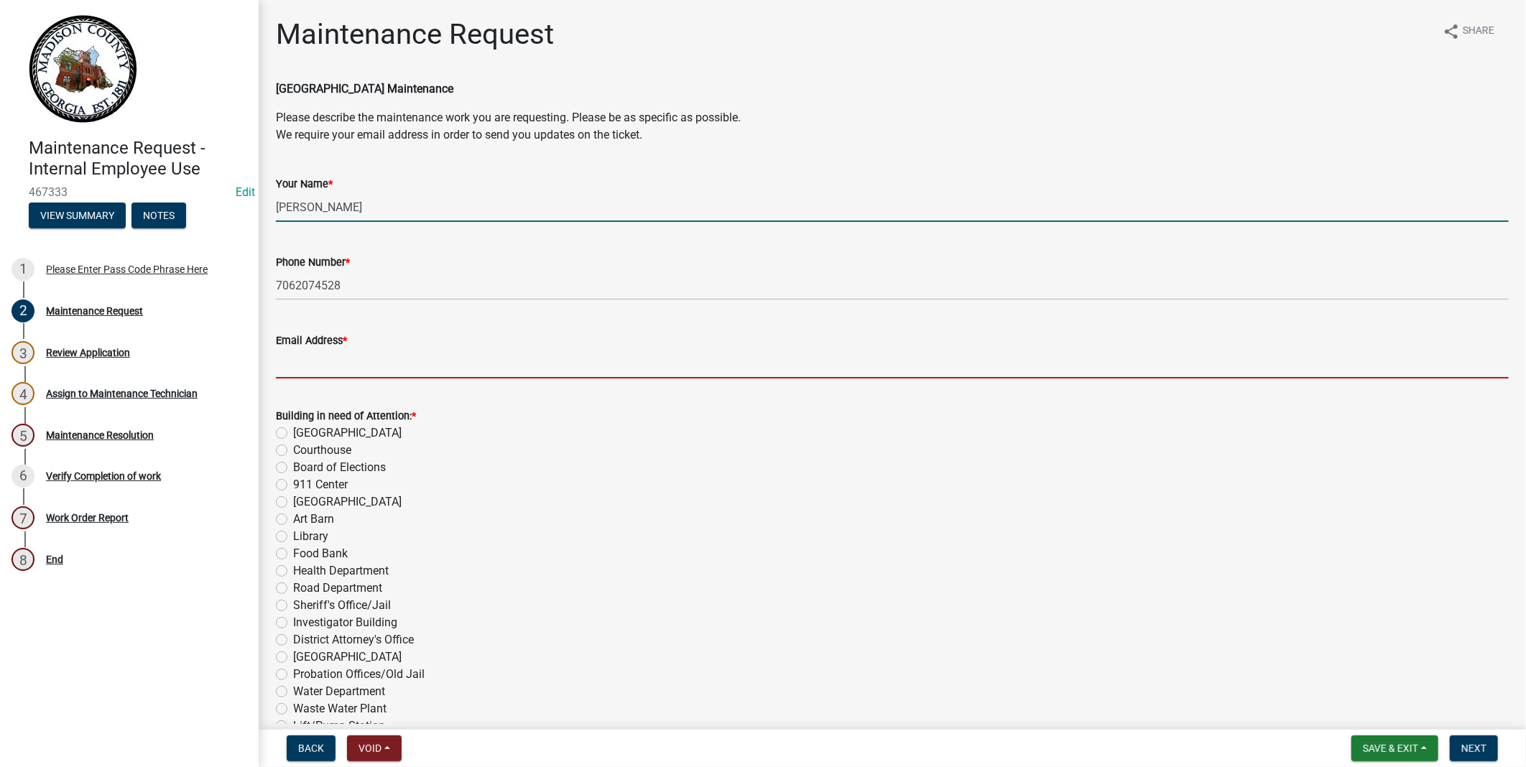
type input "[EMAIL_ADDRESS][DOMAIN_NAME]"
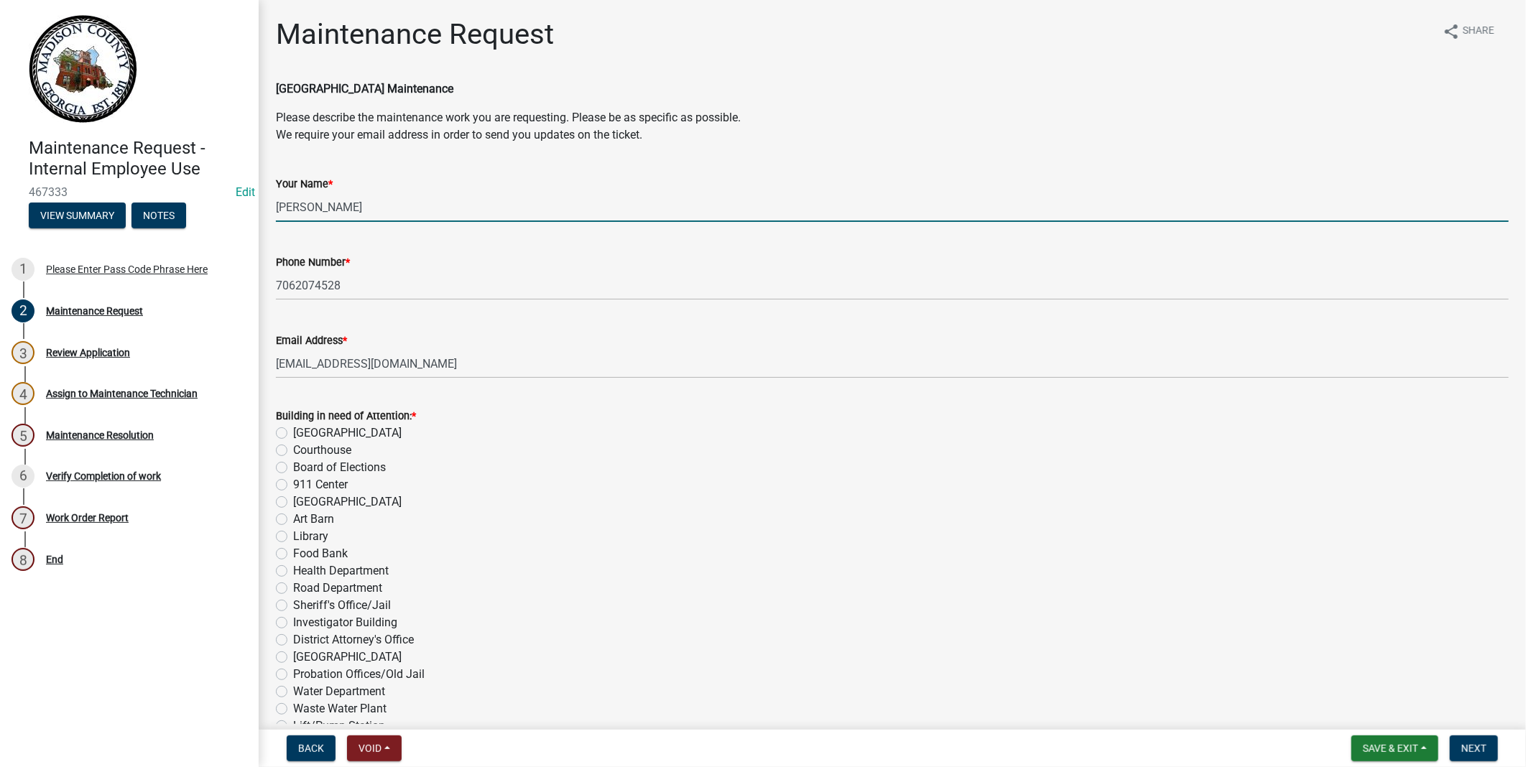
type input "Building Inspection"
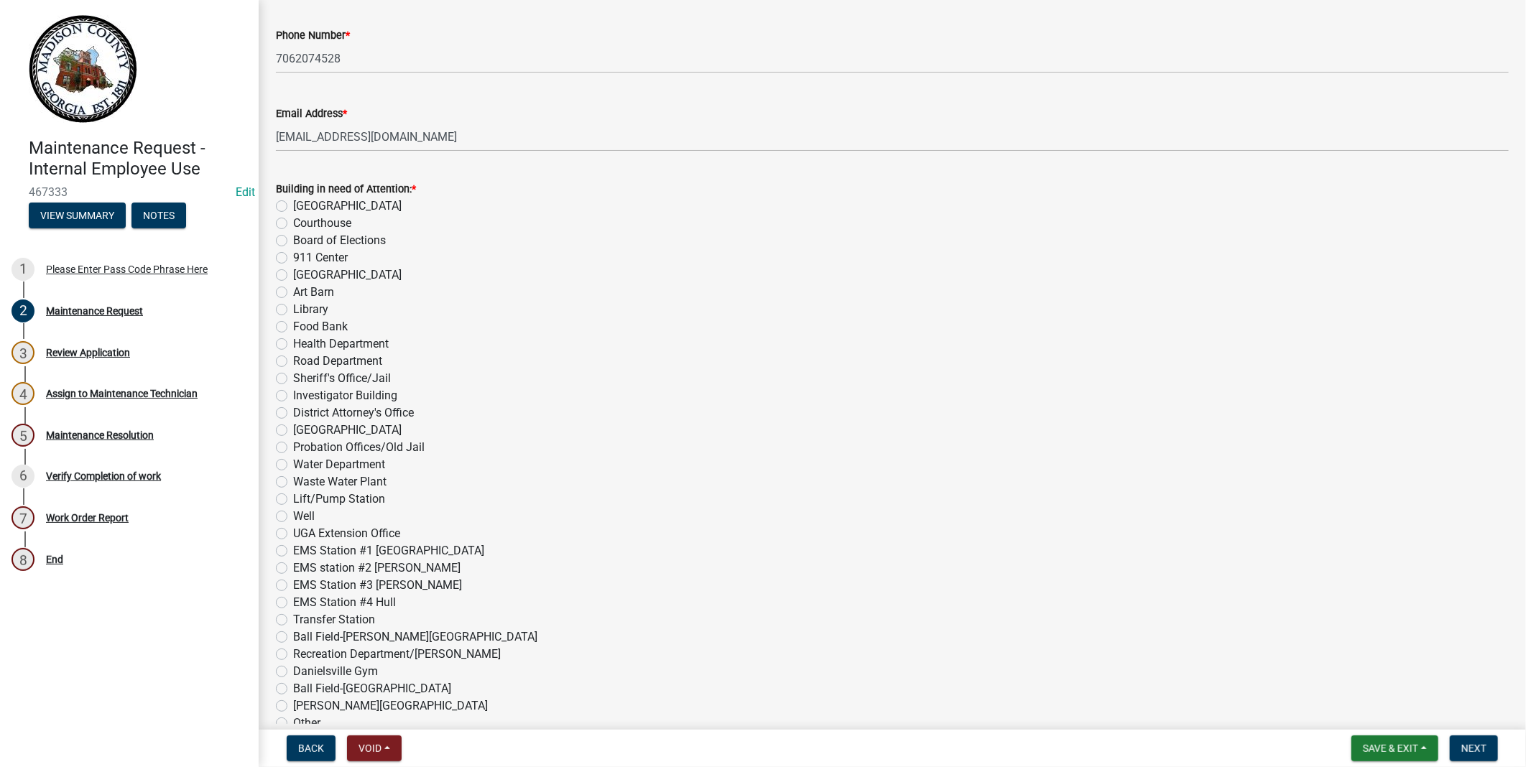
scroll to position [239, 0]
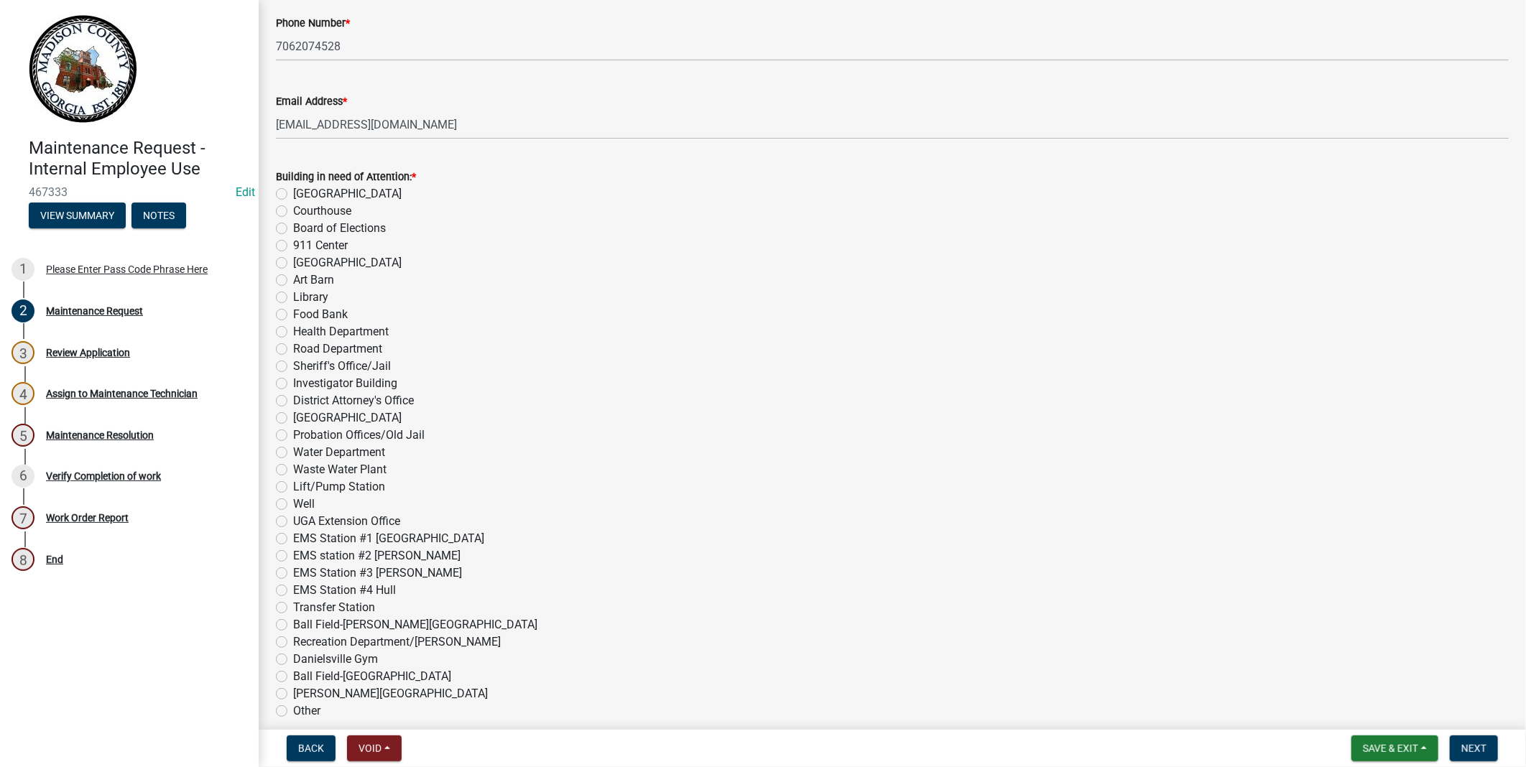
click at [293, 195] on label "[GEOGRAPHIC_DATA]" at bounding box center [347, 193] width 108 height 17
click at [293, 195] on input "[GEOGRAPHIC_DATA]" at bounding box center [297, 189] width 9 height 9
radio input "true"
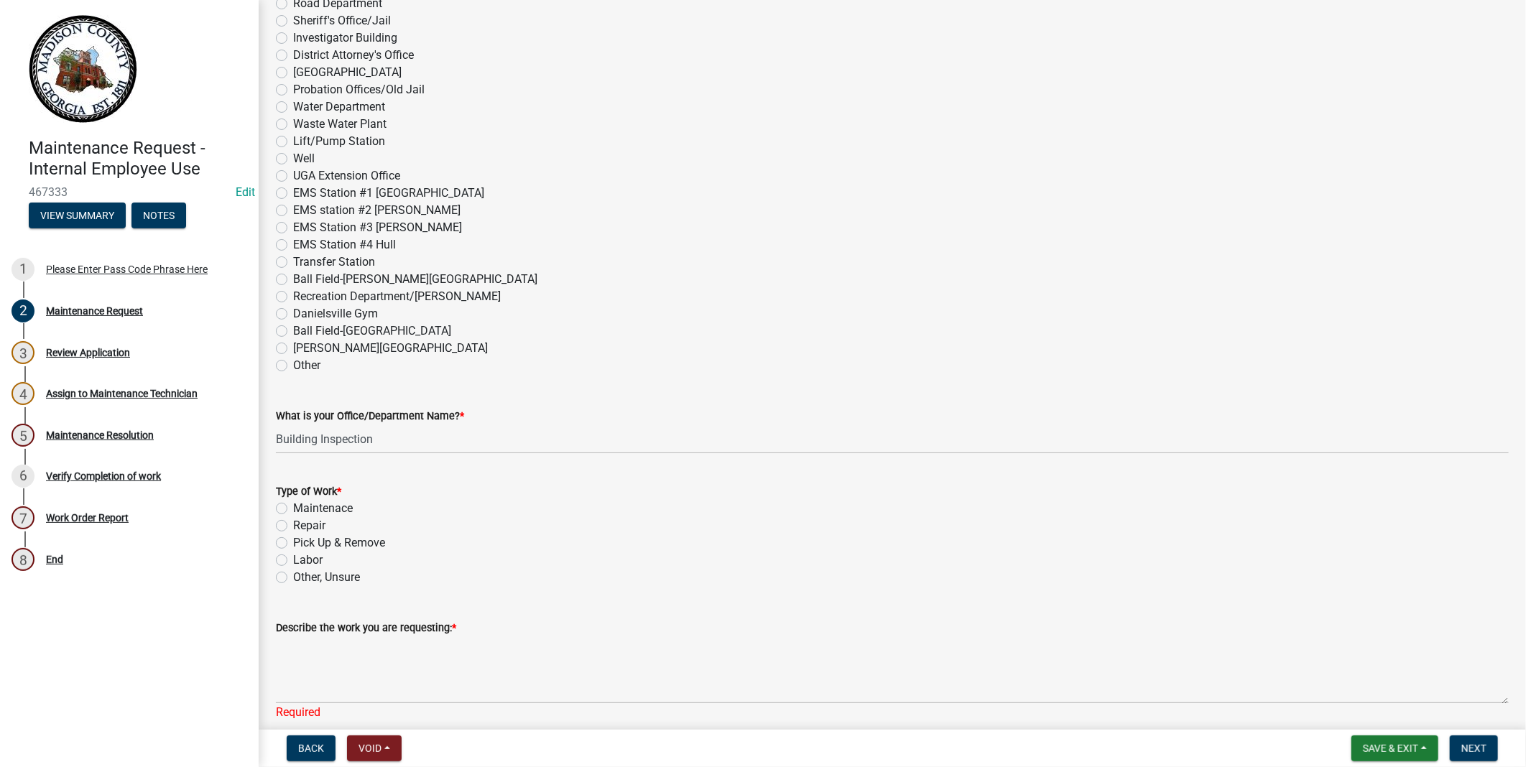
scroll to position [638, 0]
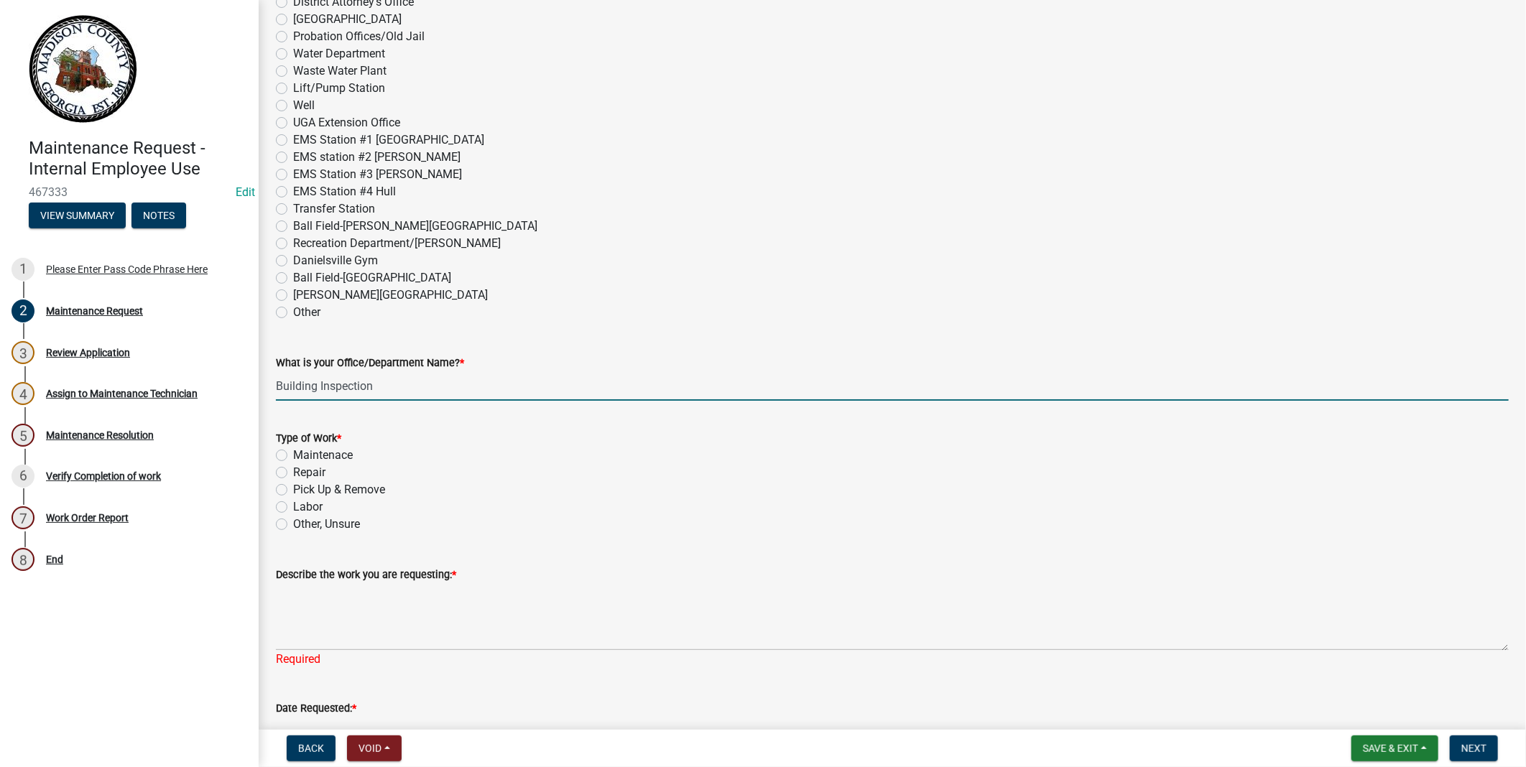
click at [381, 387] on input "Building Inspection" at bounding box center [892, 385] width 1233 height 29
click at [370, 384] on input "Building Inspection" at bounding box center [892, 385] width 1233 height 29
type input "Building Inspection, Planning and Zoning, Code Enforcement"
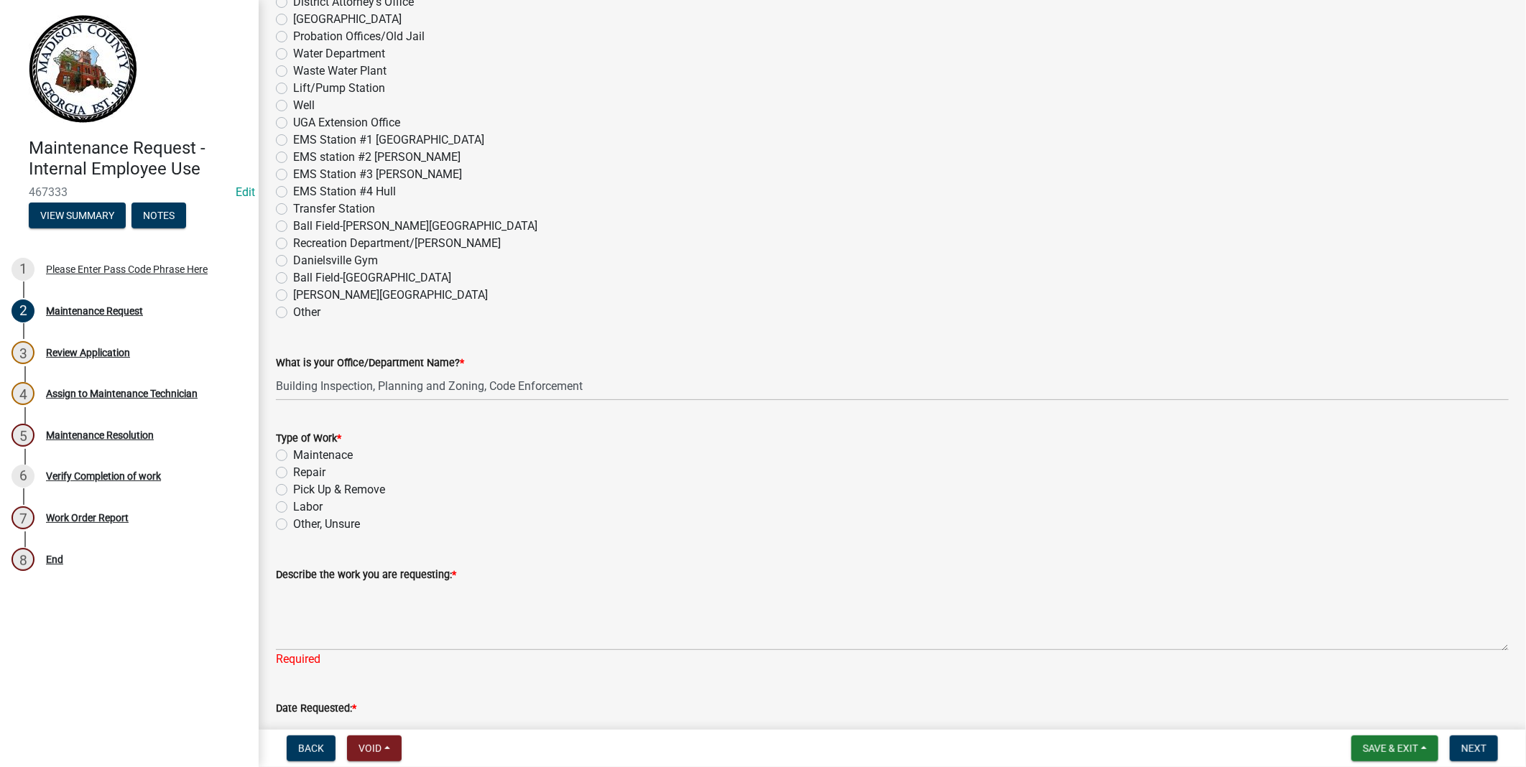
click at [293, 456] on label "Maintenace" at bounding box center [323, 455] width 60 height 17
click at [293, 456] on input "Maintenace" at bounding box center [297, 451] width 9 height 9
radio input "true"
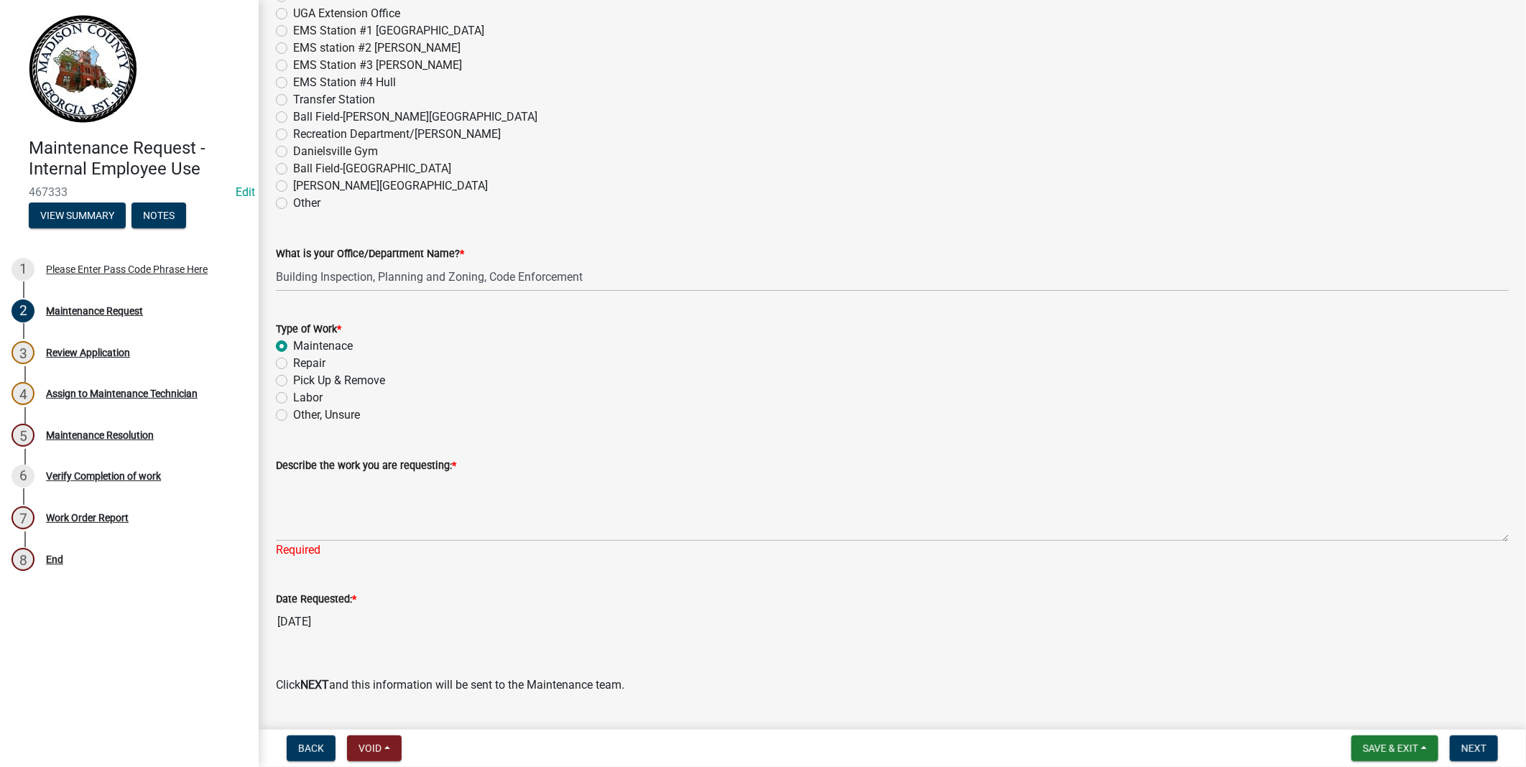
scroll to position [784, 0]
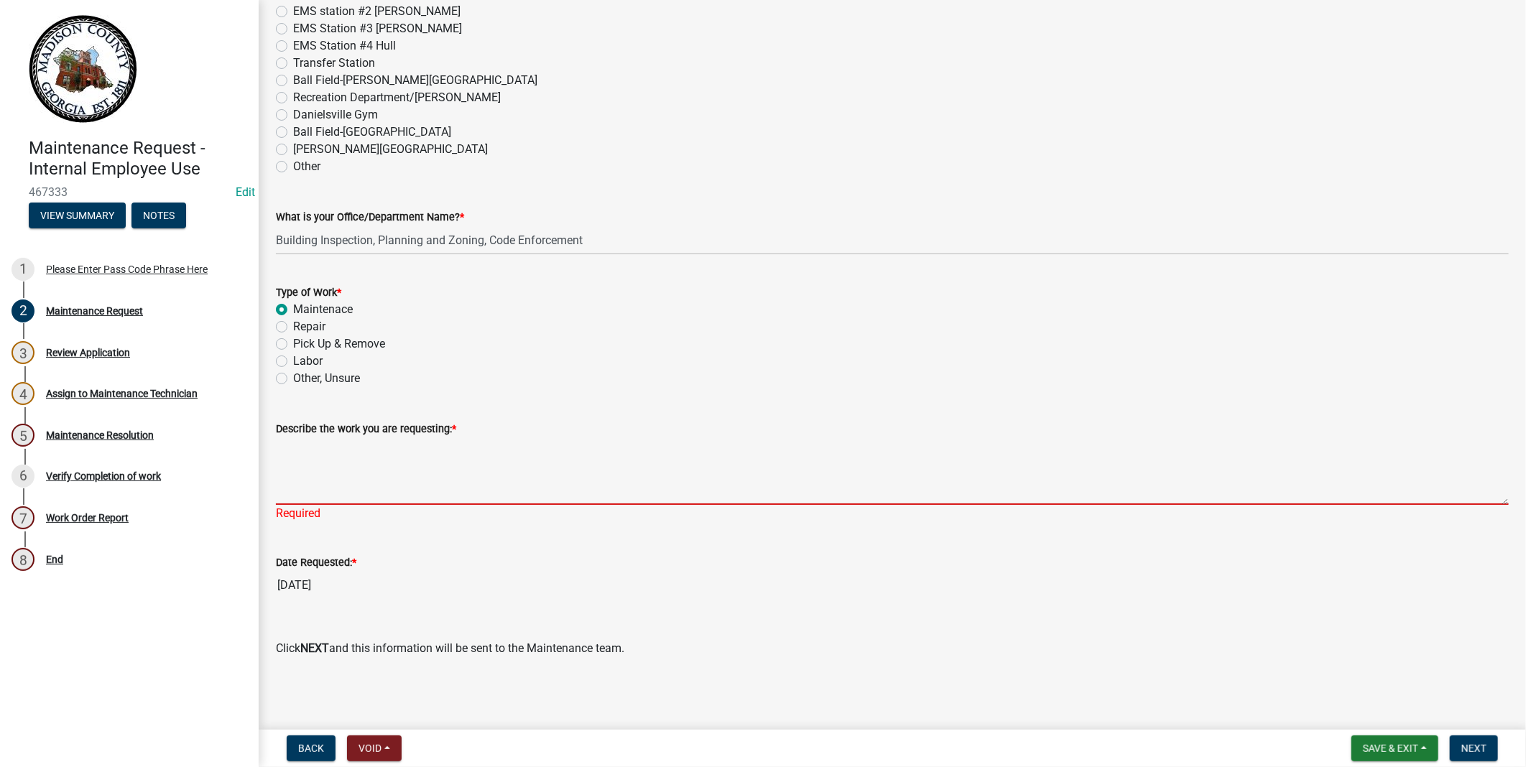
click at [305, 477] on textarea "Describe the work you are requesting: *" at bounding box center [892, 472] width 1233 height 68
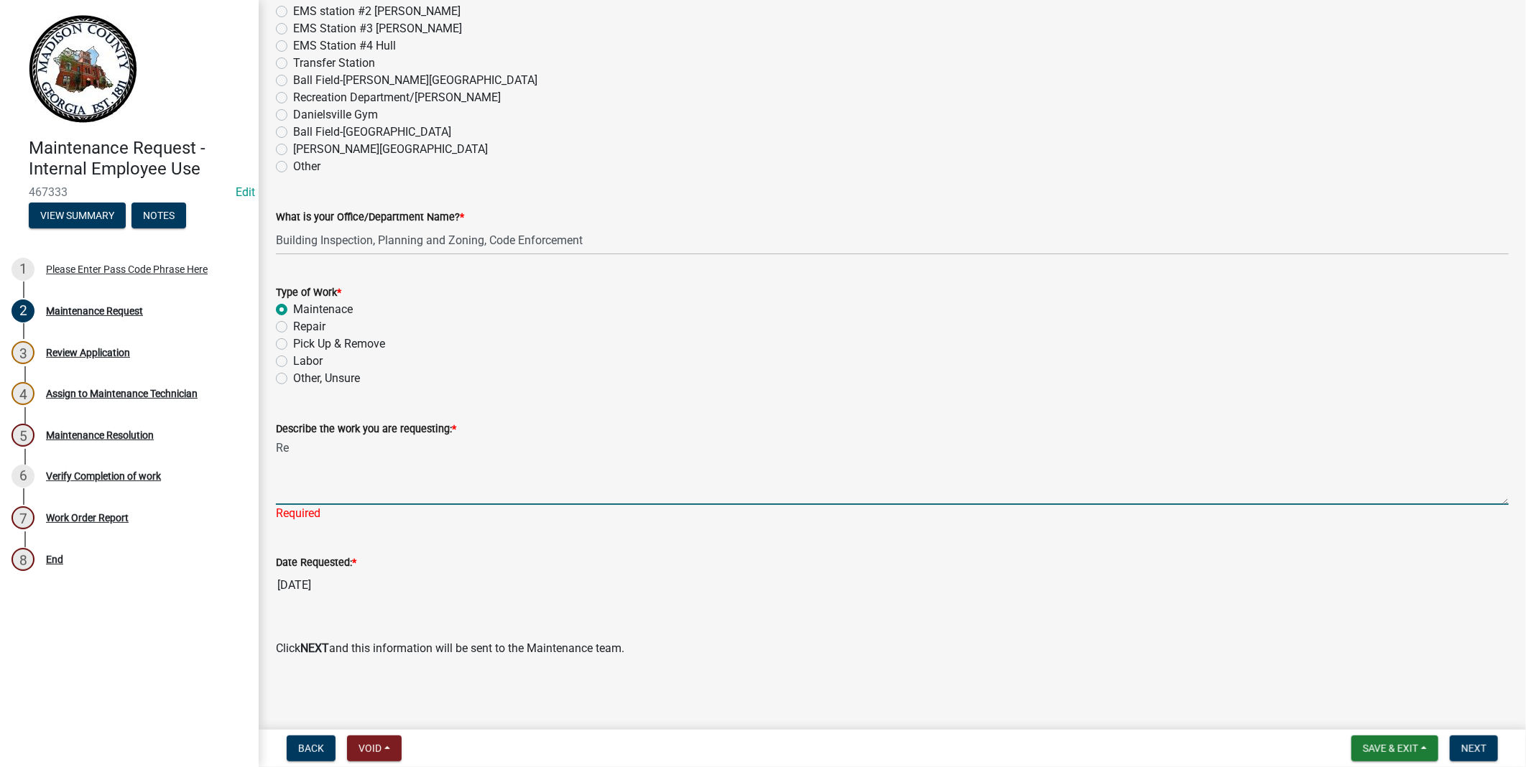
type textarea "R"
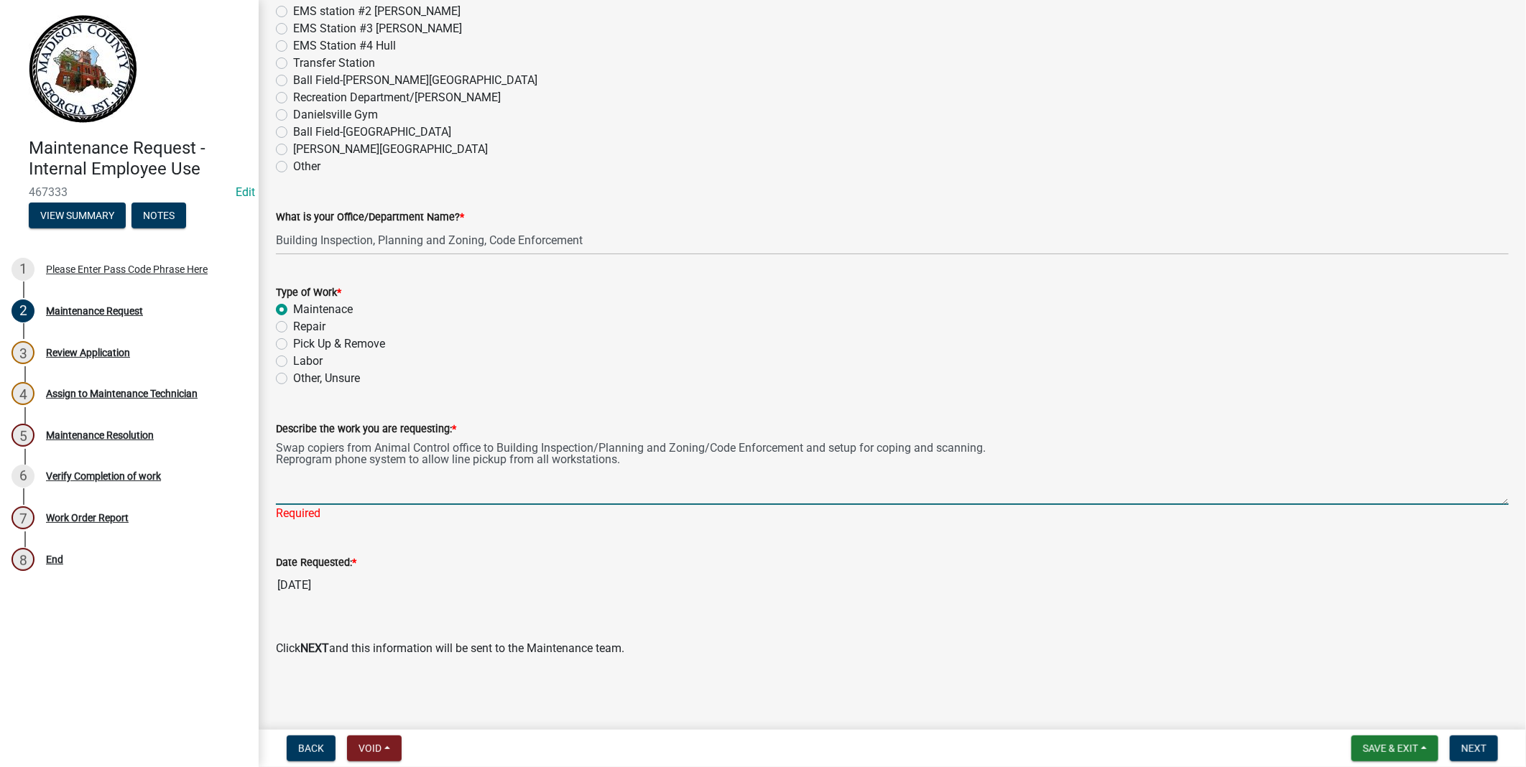
click at [629, 463] on textarea "Swap copiers from Animal Control office to Building Inspection/Planning and Zon…" at bounding box center [892, 472] width 1233 height 68
click at [791, 482] on textarea "Swap copiers from Animal Control office to Building Inspection/Planning and Zon…" at bounding box center [892, 472] width 1233 height 68
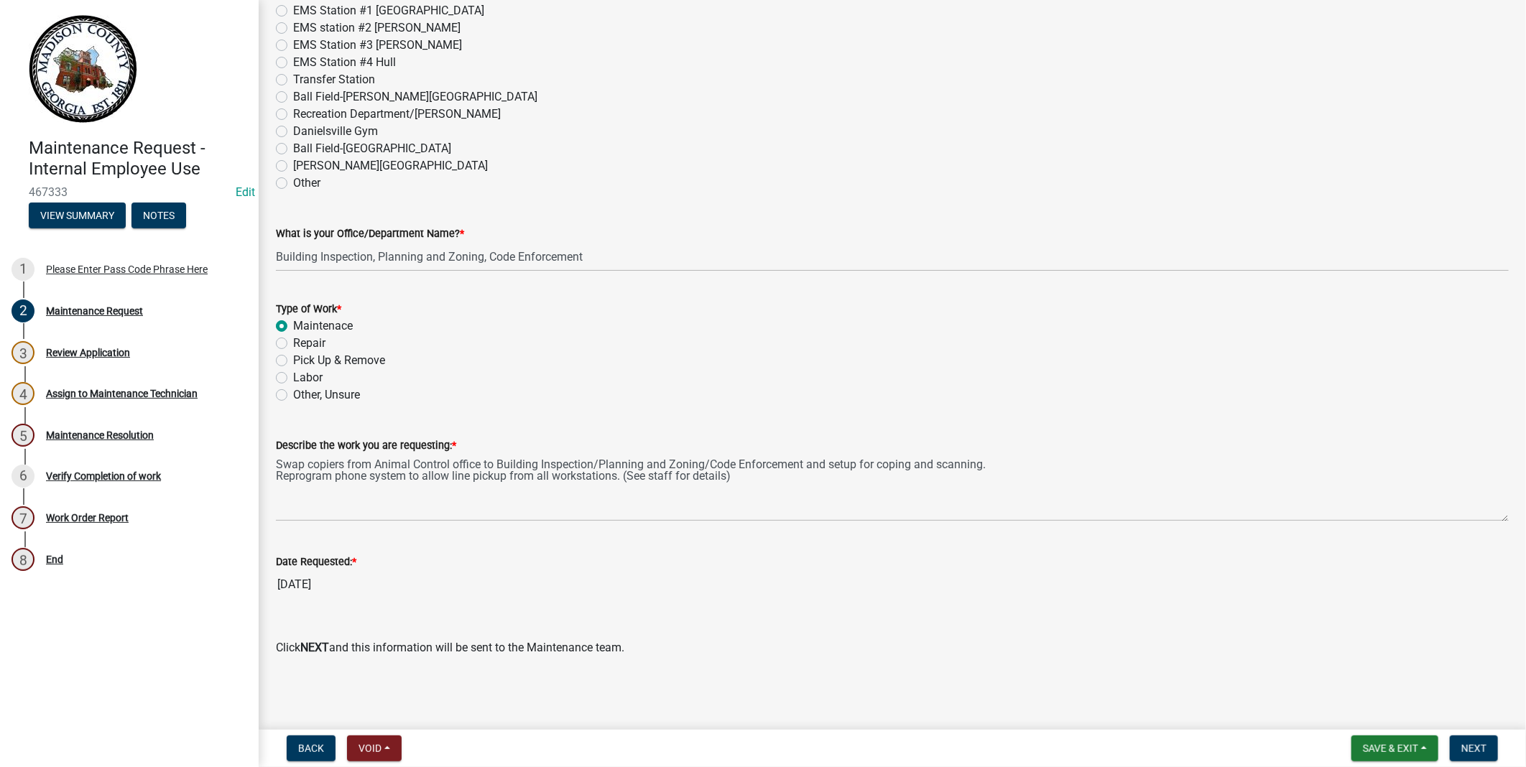
scroll to position [767, 0]
click at [940, 561] on div "Date Requested: *" at bounding box center [892, 562] width 1233 height 17
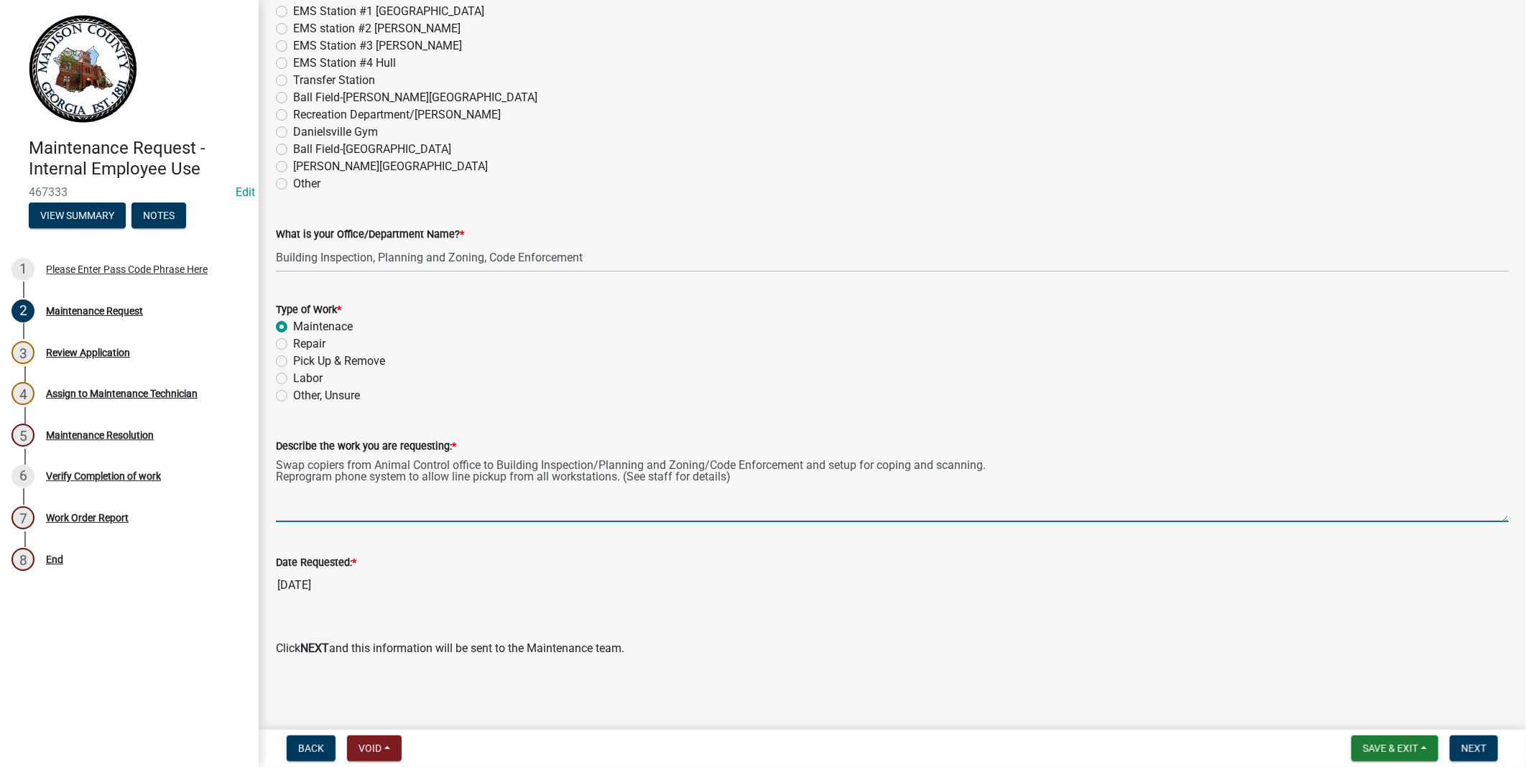
click at [276, 464] on textarea "Swap copiers from Animal Control office to Building Inspection/Planning and Zon…" at bounding box center [892, 489] width 1233 height 68
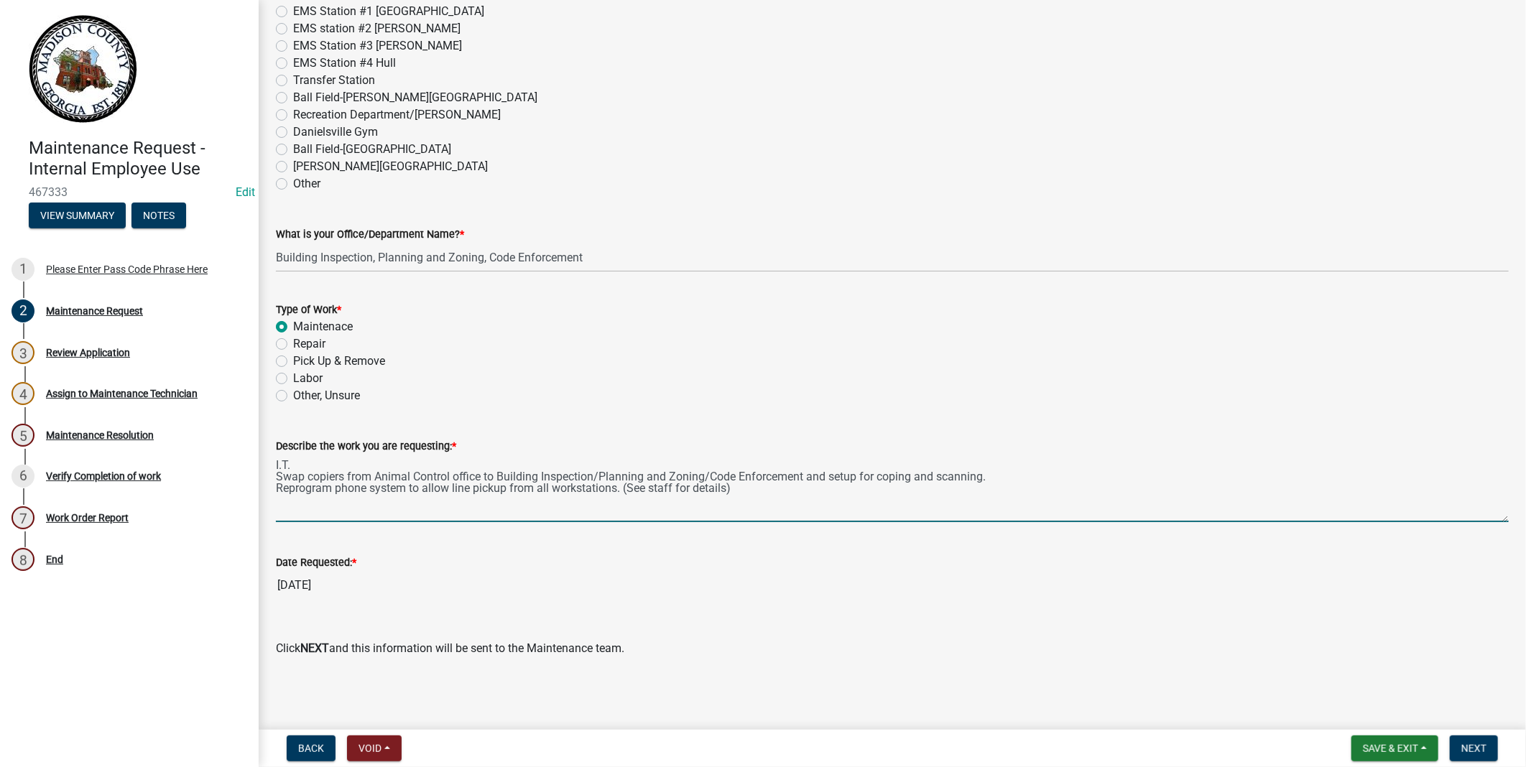
click at [276, 465] on textarea "I.T. Swap copiers from Animal Control office to Building Inspection/Planning an…" at bounding box center [892, 489] width 1233 height 68
type textarea "(I.T.) Swap copiers from Animal Control office to Building Inspection/Planning …"
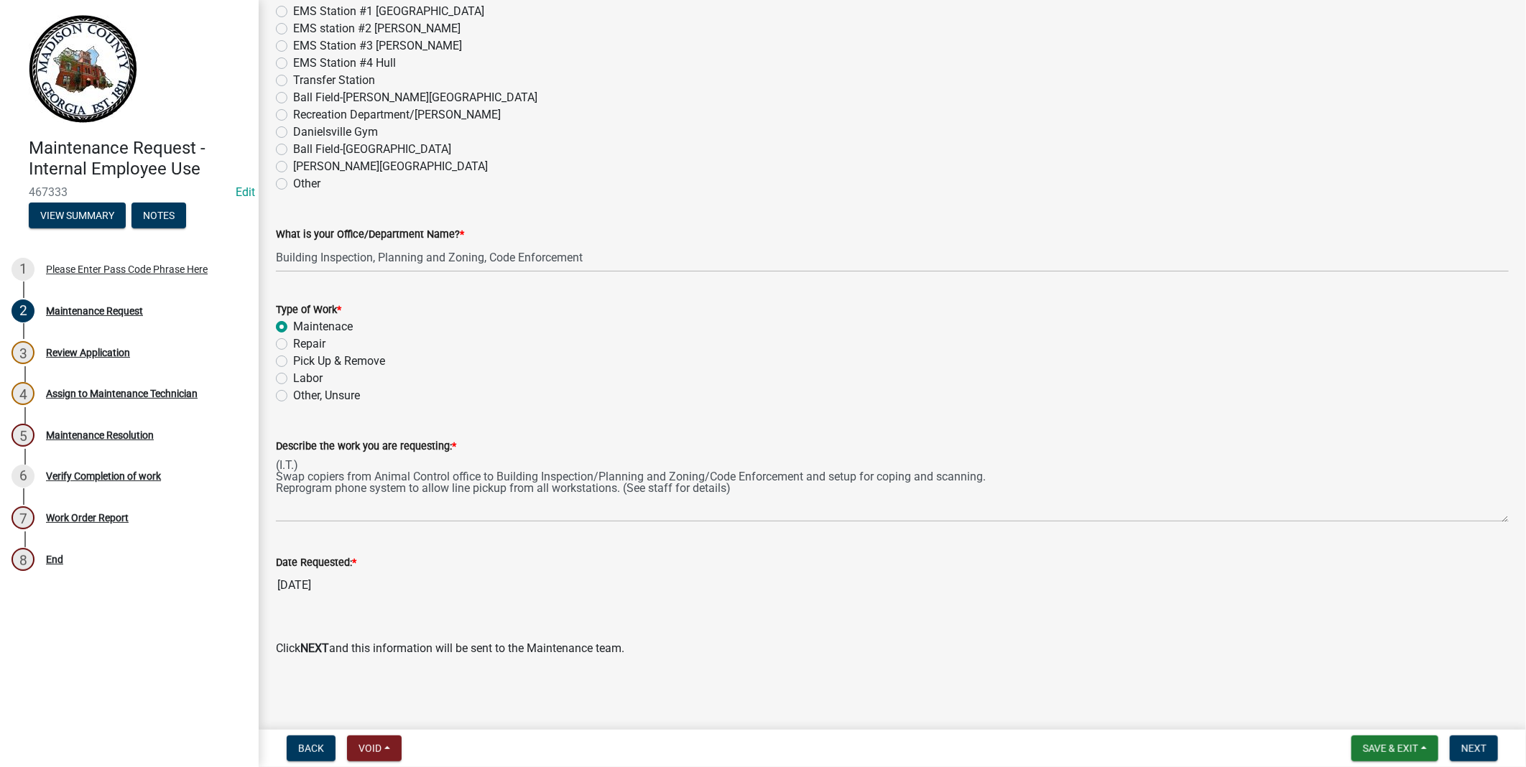
click at [639, 691] on main "Maintenance Request share Share [GEOGRAPHIC_DATA] Maintenance Please describe t…" at bounding box center [892, 362] width 1267 height 724
click at [1394, 750] on span "Save & Exit" at bounding box center [1390, 748] width 55 height 11
click at [1384, 715] on button "Save & Exit" at bounding box center [1380, 711] width 115 height 34
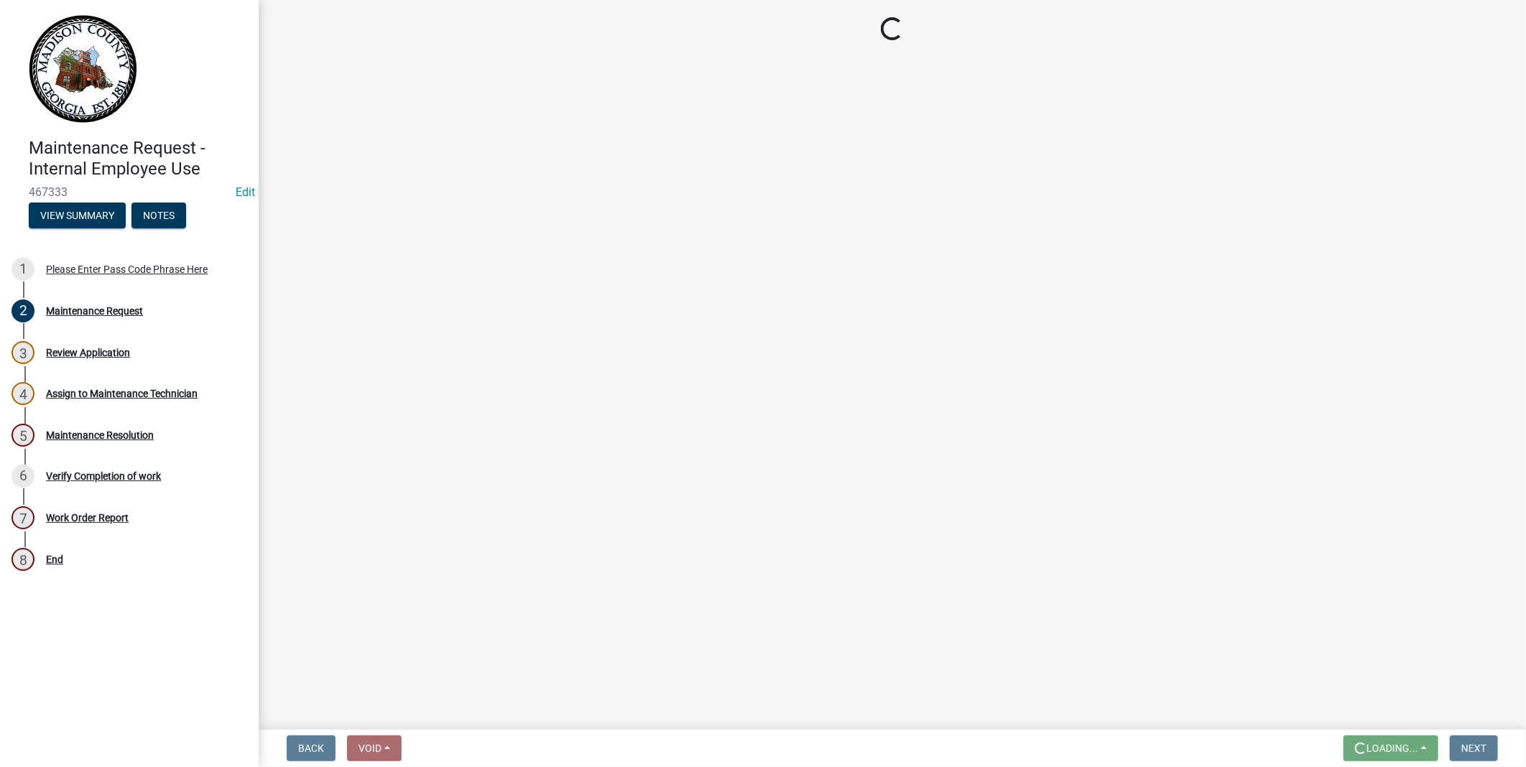
scroll to position [0, 0]
